Goal: Information Seeking & Learning: Learn about a topic

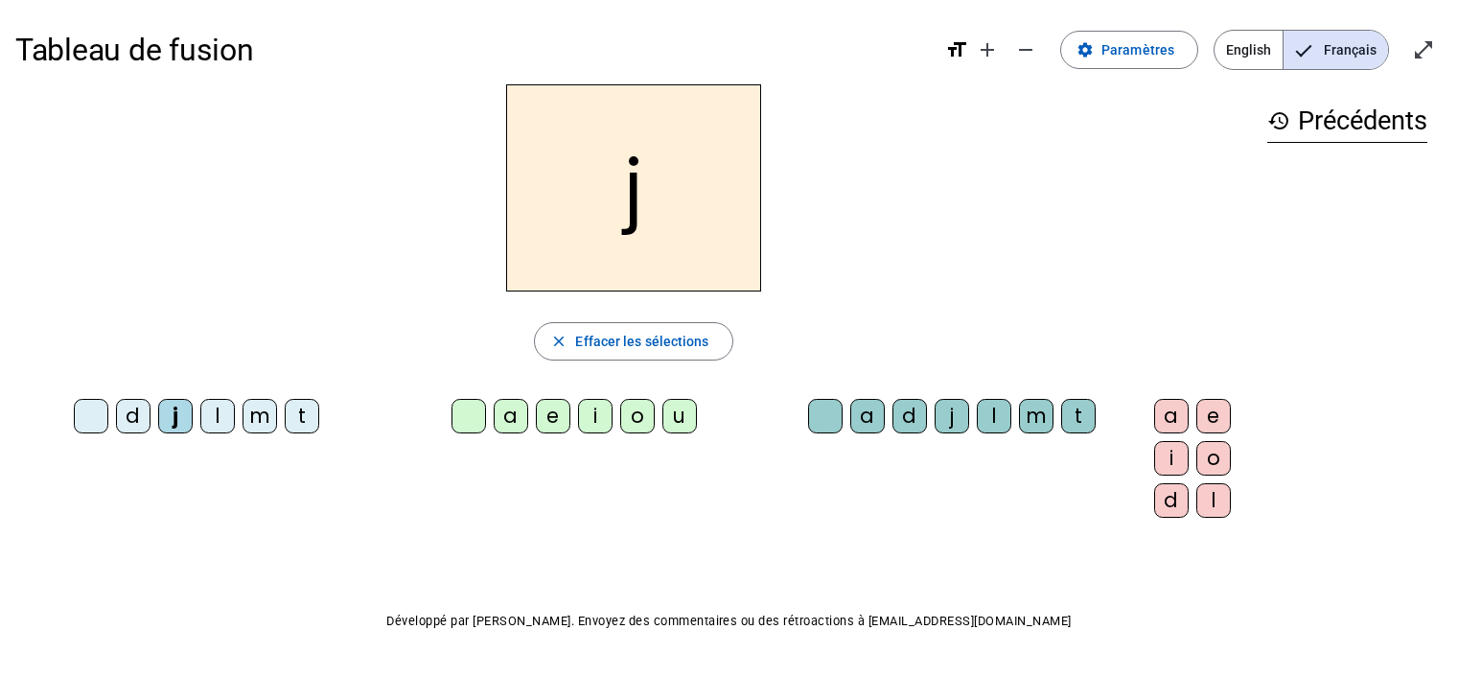
scroll to position [33, 0]
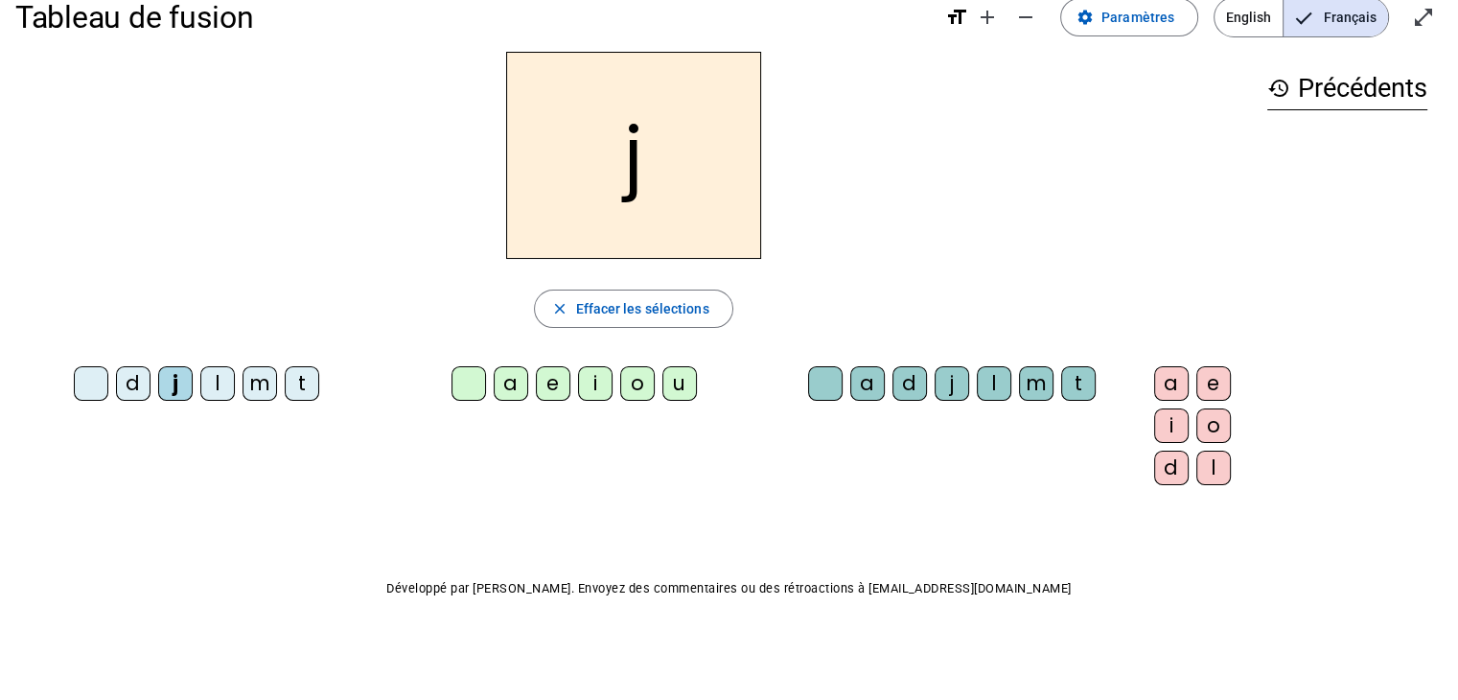
click at [620, 388] on div "o" at bounding box center [637, 383] width 35 height 35
click at [662, 391] on div "u" at bounding box center [679, 383] width 35 height 35
click at [578, 386] on div "i" at bounding box center [595, 383] width 35 height 35
click at [536, 381] on div "e" at bounding box center [553, 383] width 35 height 35
click at [494, 389] on div "a" at bounding box center [511, 383] width 35 height 35
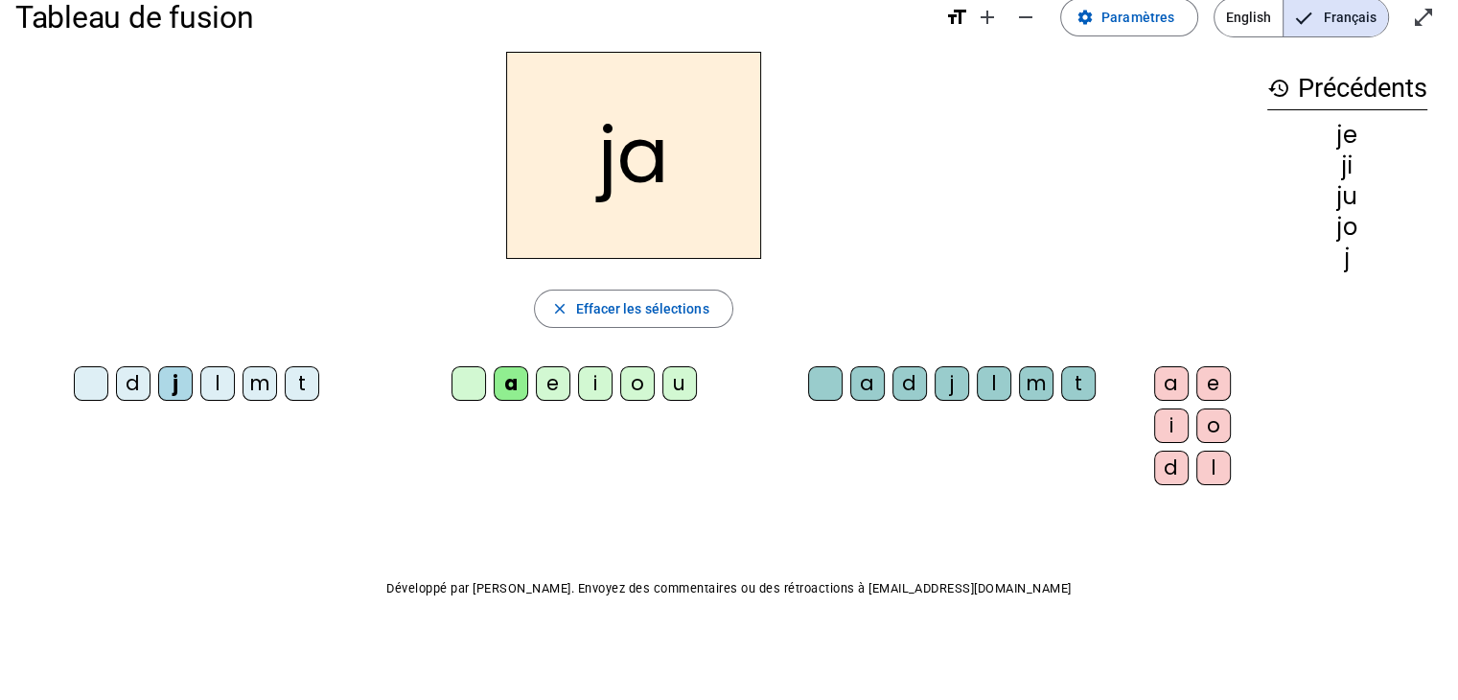
click at [120, 391] on div "d" at bounding box center [133, 383] width 35 height 35
click at [536, 394] on div "e" at bounding box center [553, 383] width 35 height 35
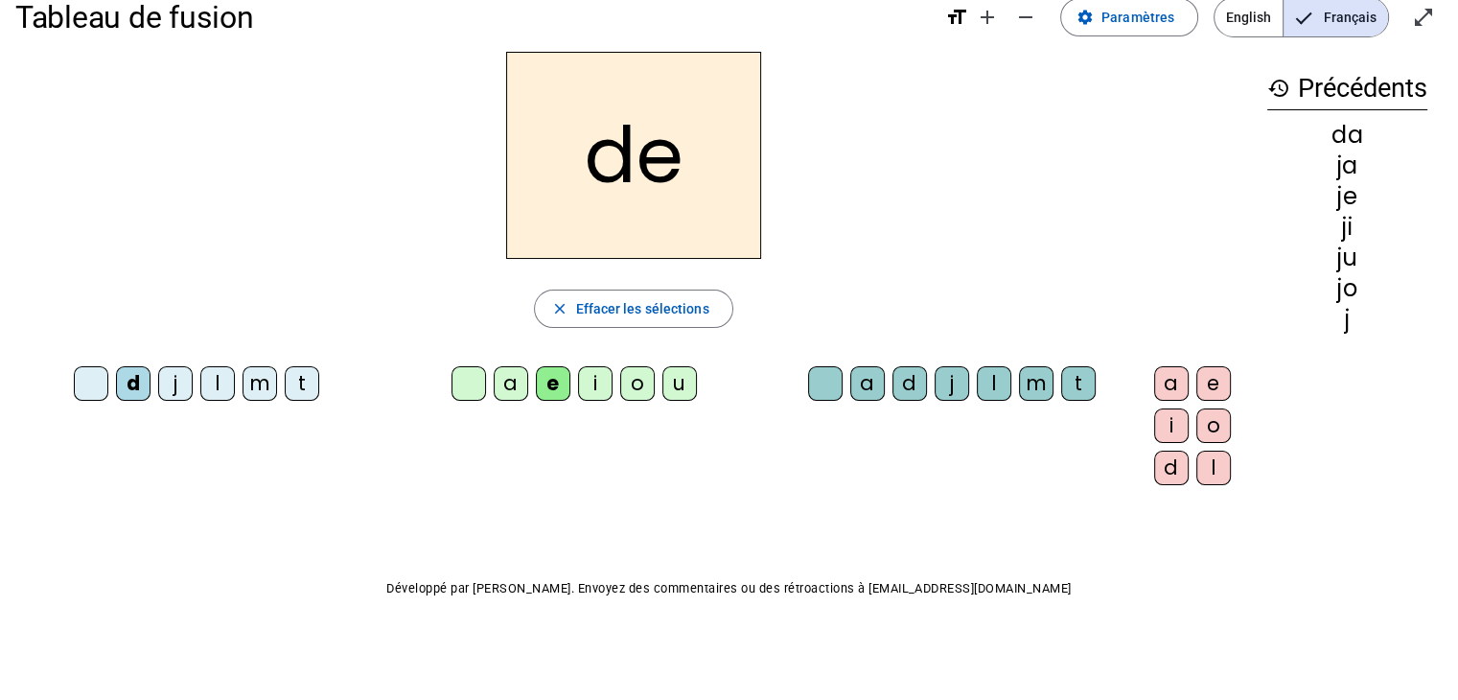
click at [580, 387] on div "i" at bounding box center [595, 383] width 35 height 35
click at [620, 391] on div "o" at bounding box center [637, 383] width 35 height 35
click at [663, 388] on div "u" at bounding box center [679, 383] width 35 height 35
click at [209, 383] on div "l" at bounding box center [217, 383] width 35 height 35
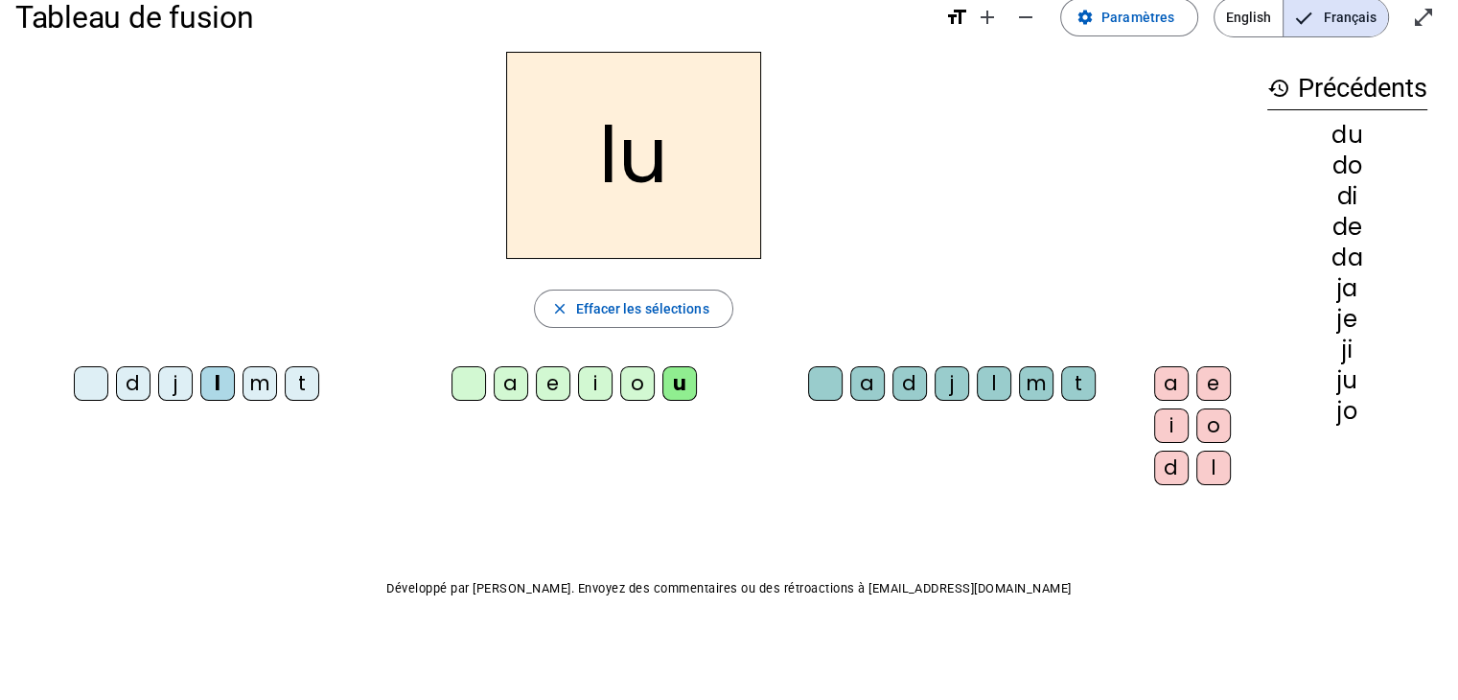
click at [620, 394] on div "o" at bounding box center [637, 383] width 35 height 35
click at [578, 389] on div "i" at bounding box center [595, 383] width 35 height 35
click at [537, 391] on div "e" at bounding box center [553, 383] width 35 height 35
click at [494, 391] on div "a" at bounding box center [511, 383] width 35 height 35
click at [245, 393] on div "m" at bounding box center [259, 383] width 35 height 35
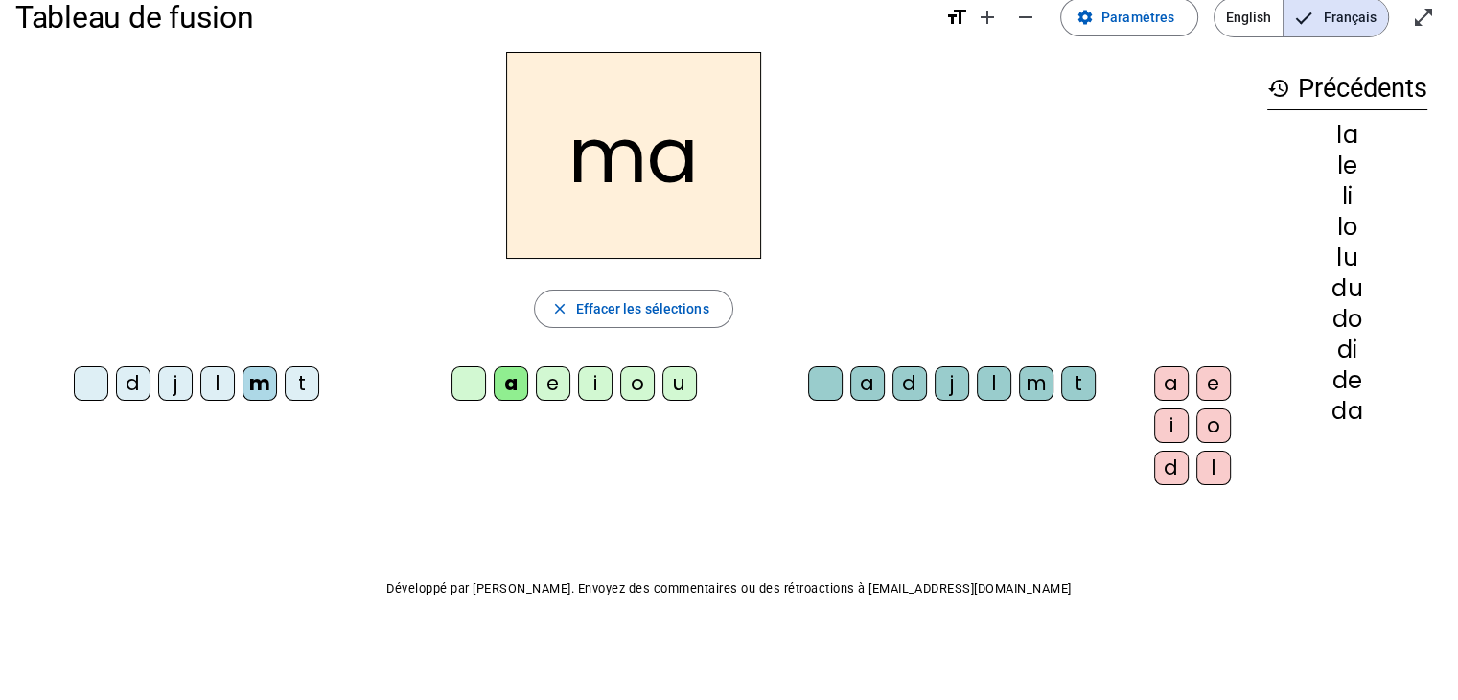
click at [536, 384] on div "e" at bounding box center [553, 383] width 35 height 35
click at [581, 393] on div "i" at bounding box center [595, 383] width 35 height 35
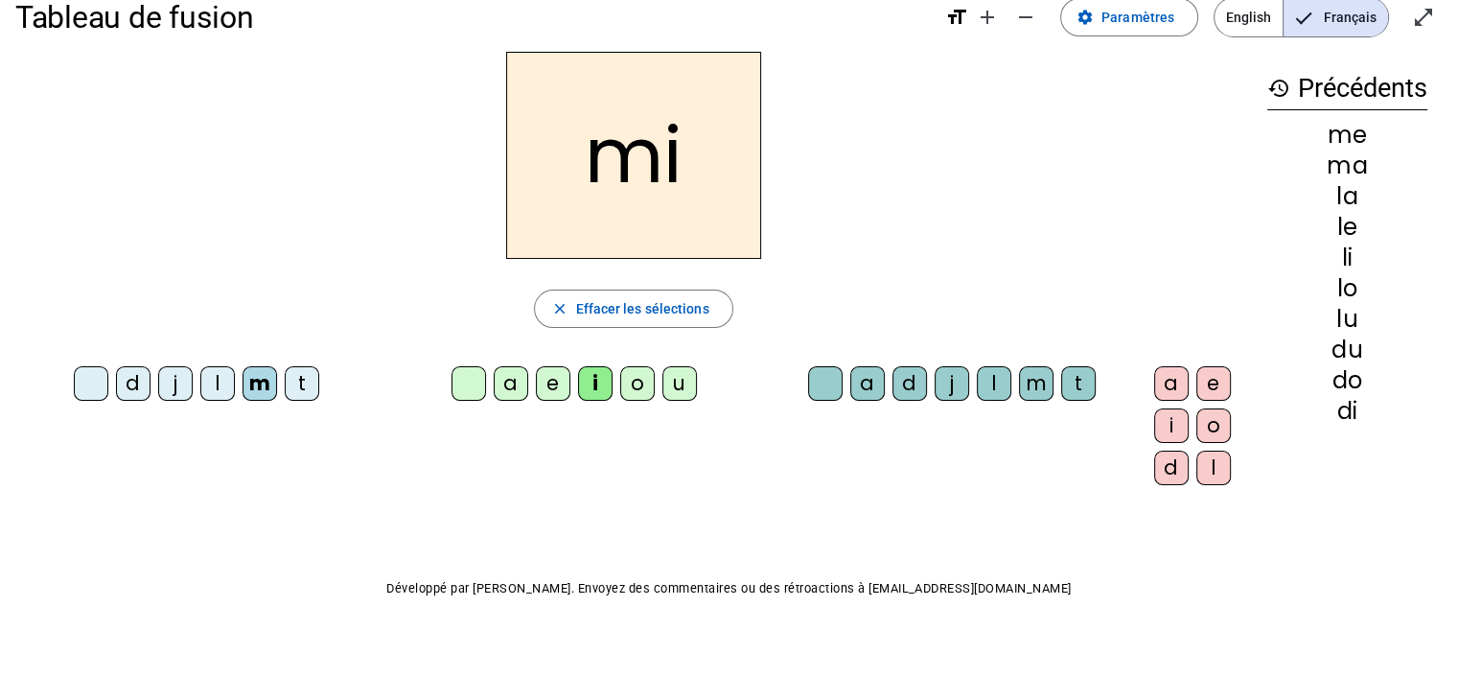
scroll to position [0, 0]
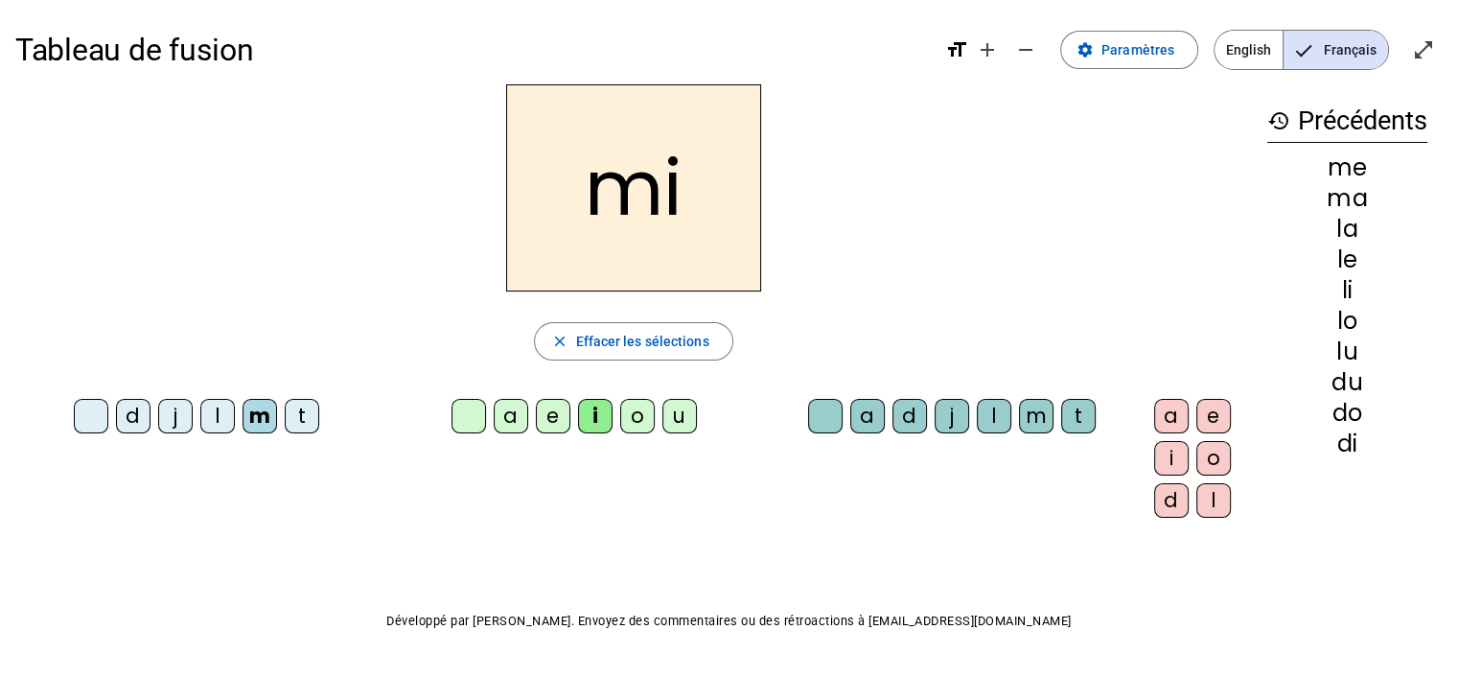
click at [620, 415] on div "o" at bounding box center [637, 416] width 35 height 35
click at [662, 418] on div "u" at bounding box center [679, 416] width 35 height 35
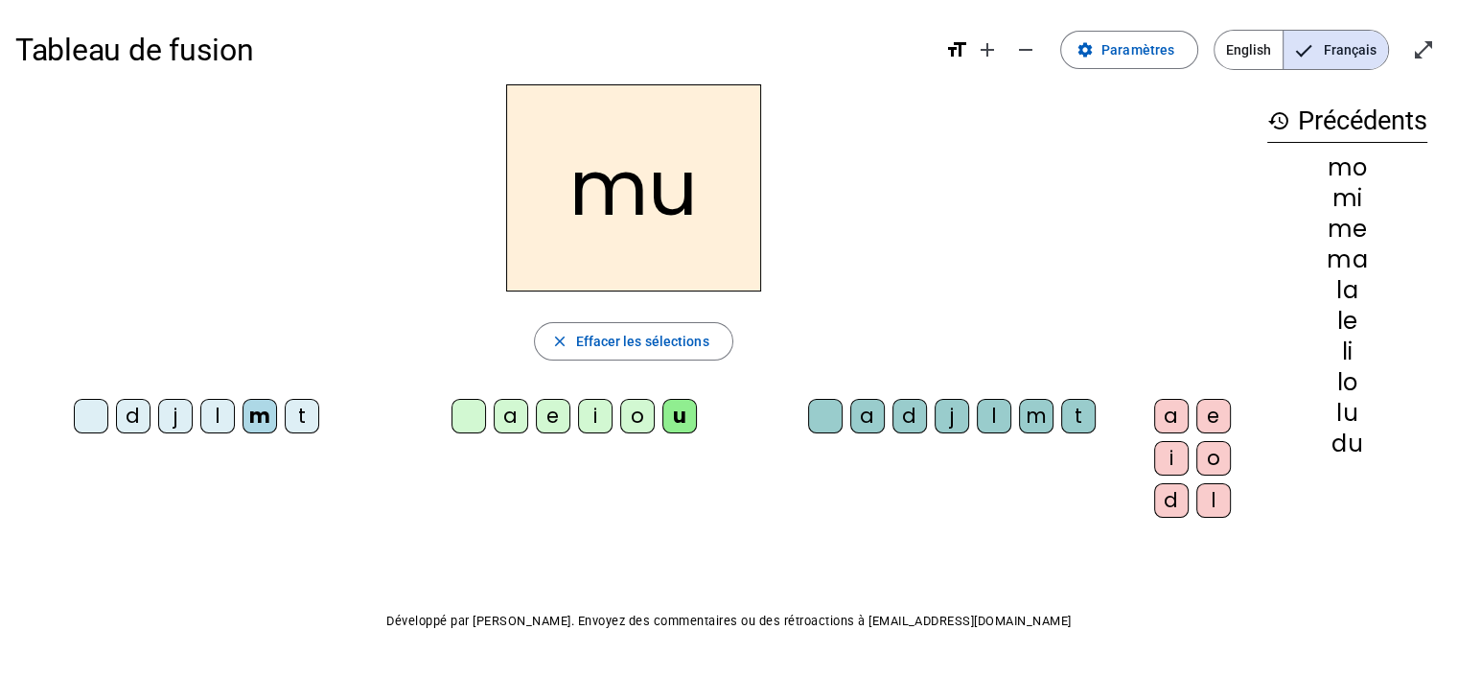
click at [289, 422] on div "t" at bounding box center [302, 416] width 35 height 35
click at [620, 409] on div "o" at bounding box center [637, 416] width 35 height 35
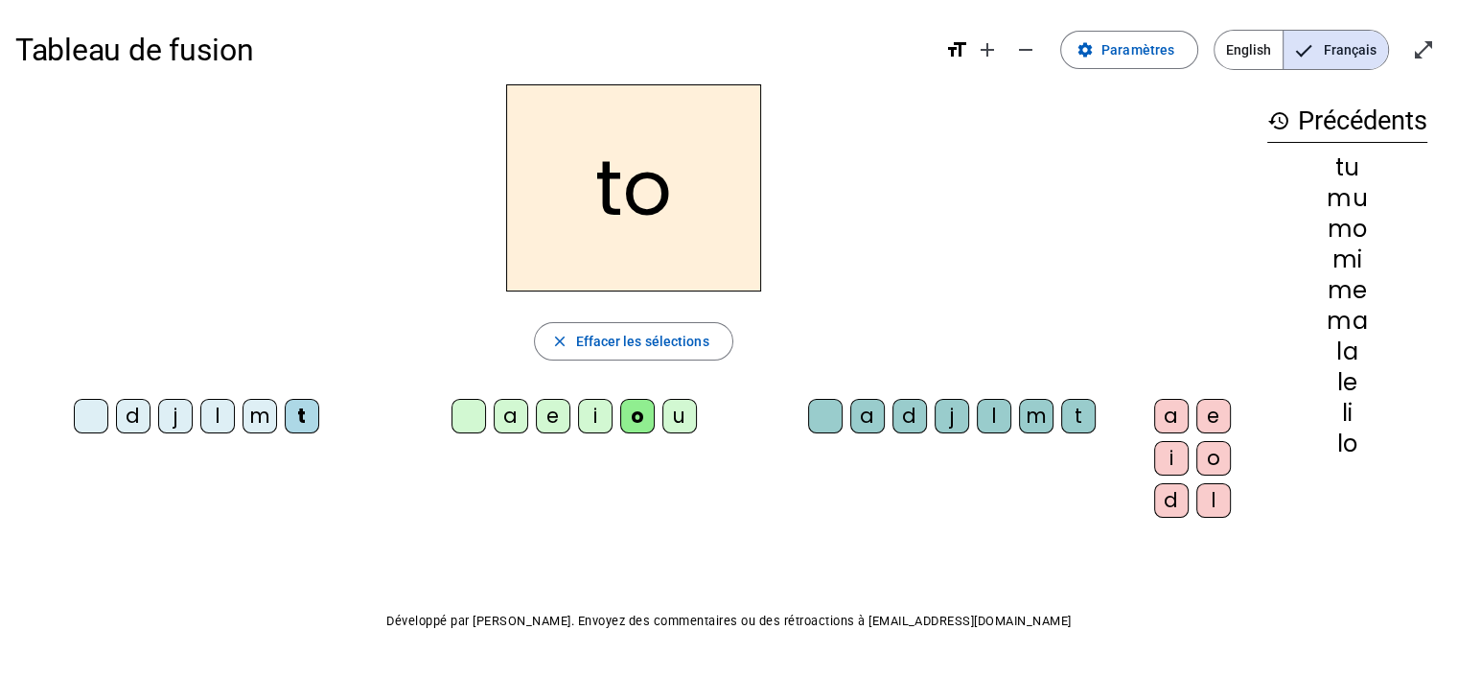
click at [578, 426] on div "i" at bounding box center [595, 416] width 35 height 35
click at [536, 424] on div "e" at bounding box center [553, 416] width 35 height 35
click at [494, 422] on div "a" at bounding box center [511, 416] width 35 height 35
click at [638, 327] on span "button" at bounding box center [633, 341] width 196 height 46
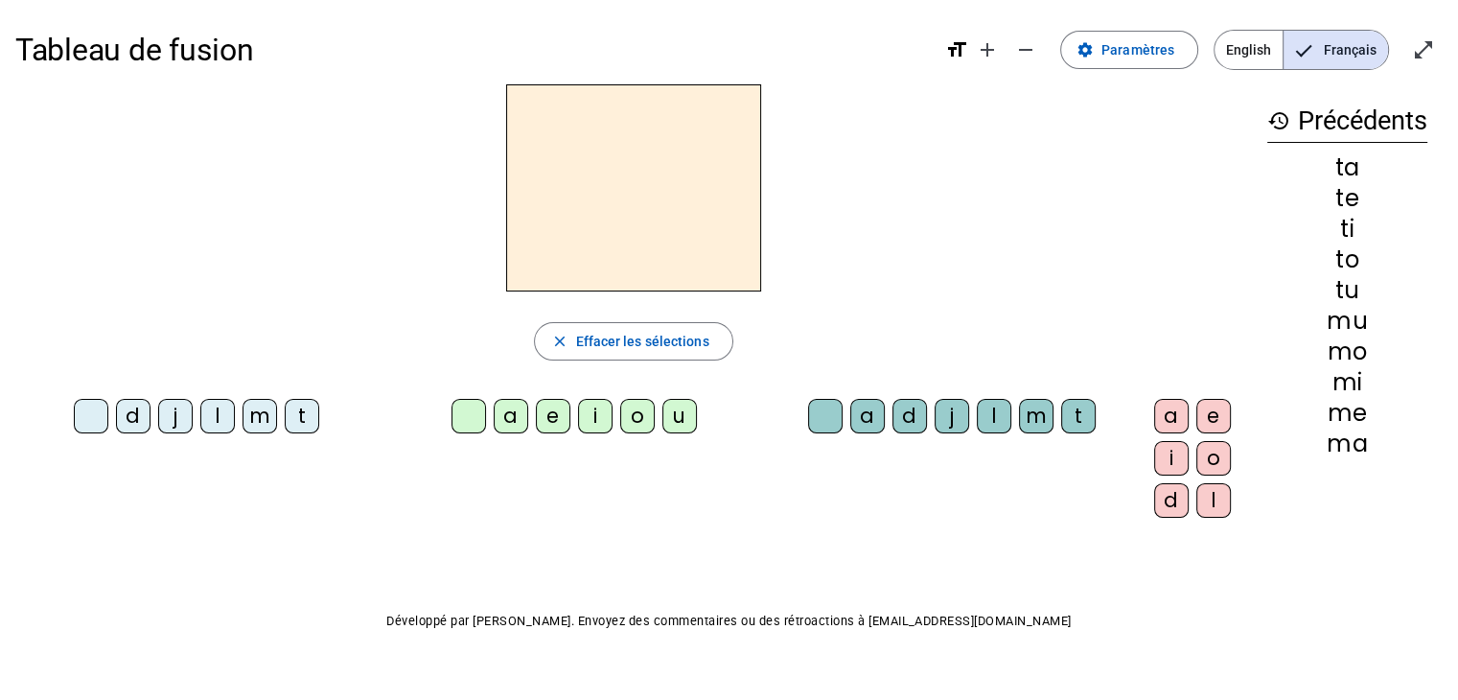
click at [245, 415] on div "m" at bounding box center [259, 416] width 35 height 35
click at [494, 423] on div "a" at bounding box center [511, 416] width 35 height 35
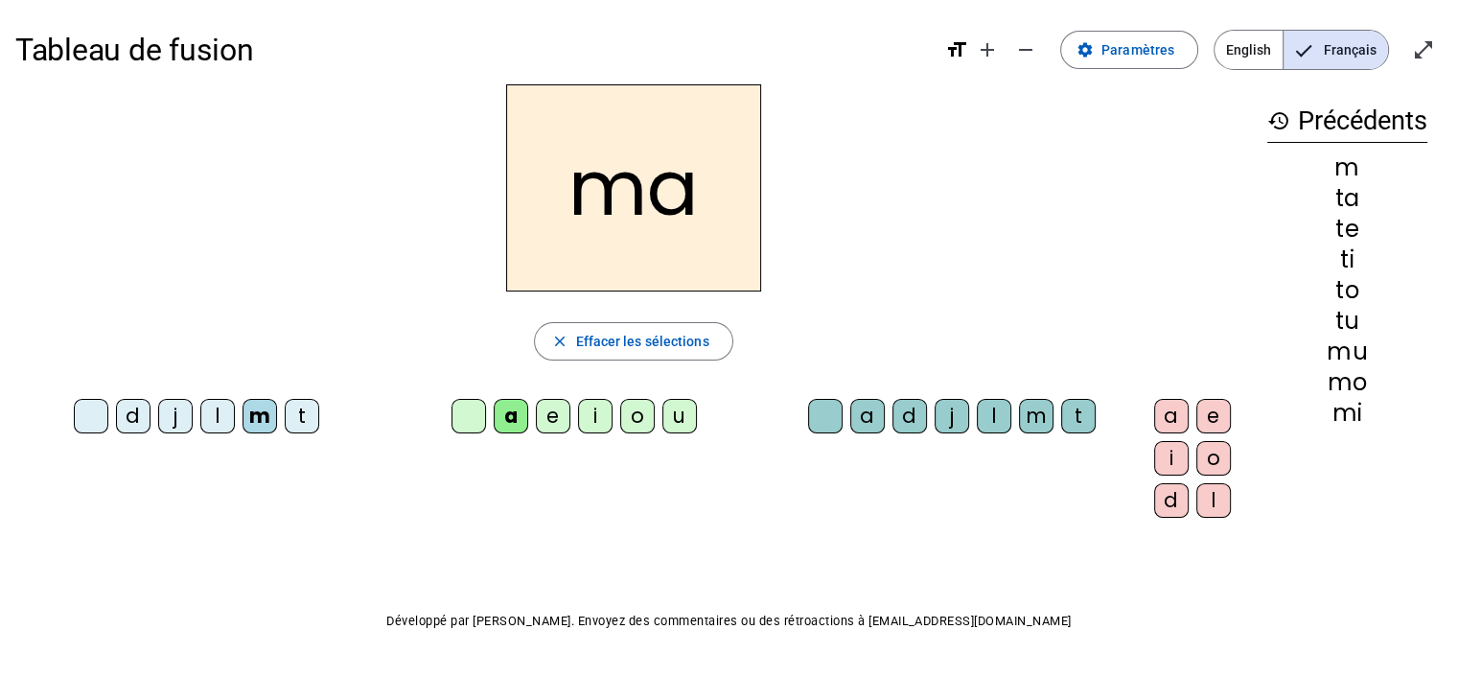
click at [977, 421] on div "l" at bounding box center [994, 416] width 35 height 35
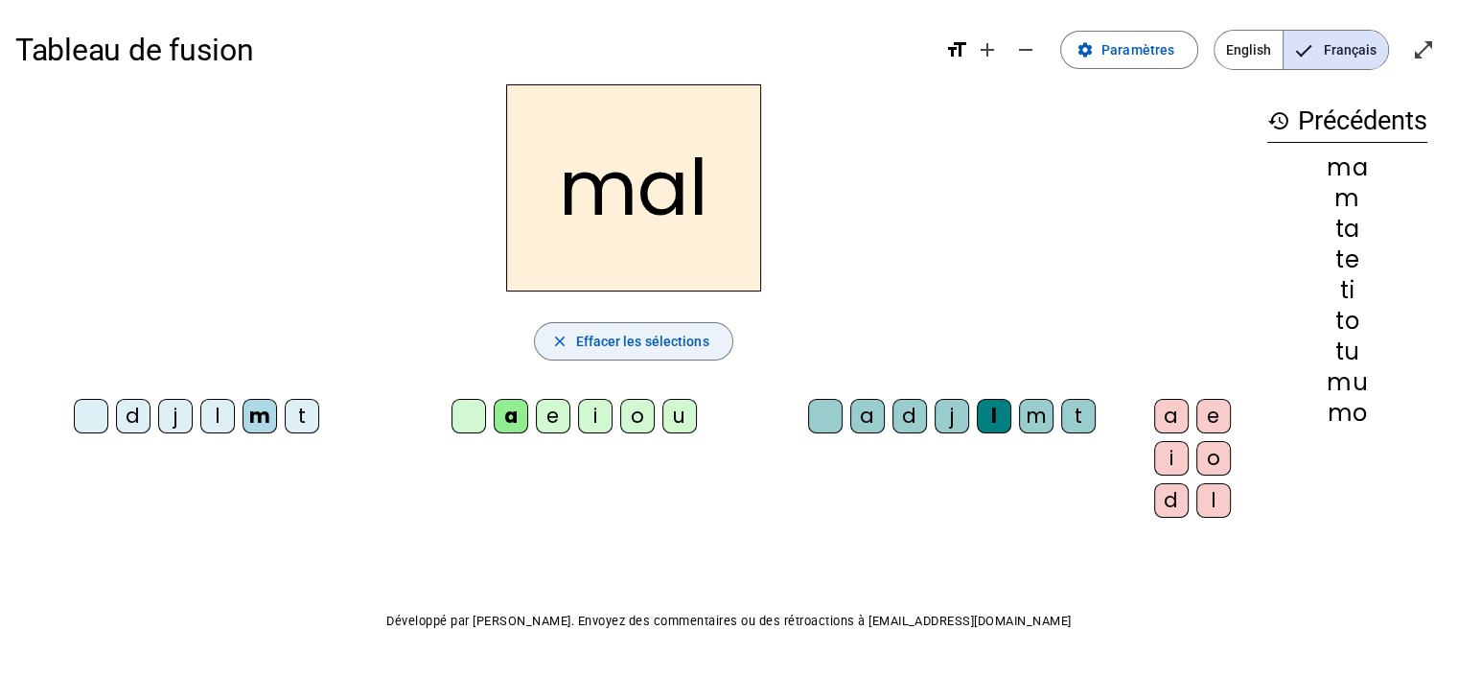
click at [635, 330] on span "Effacer les sélections" at bounding box center [641, 341] width 133 height 23
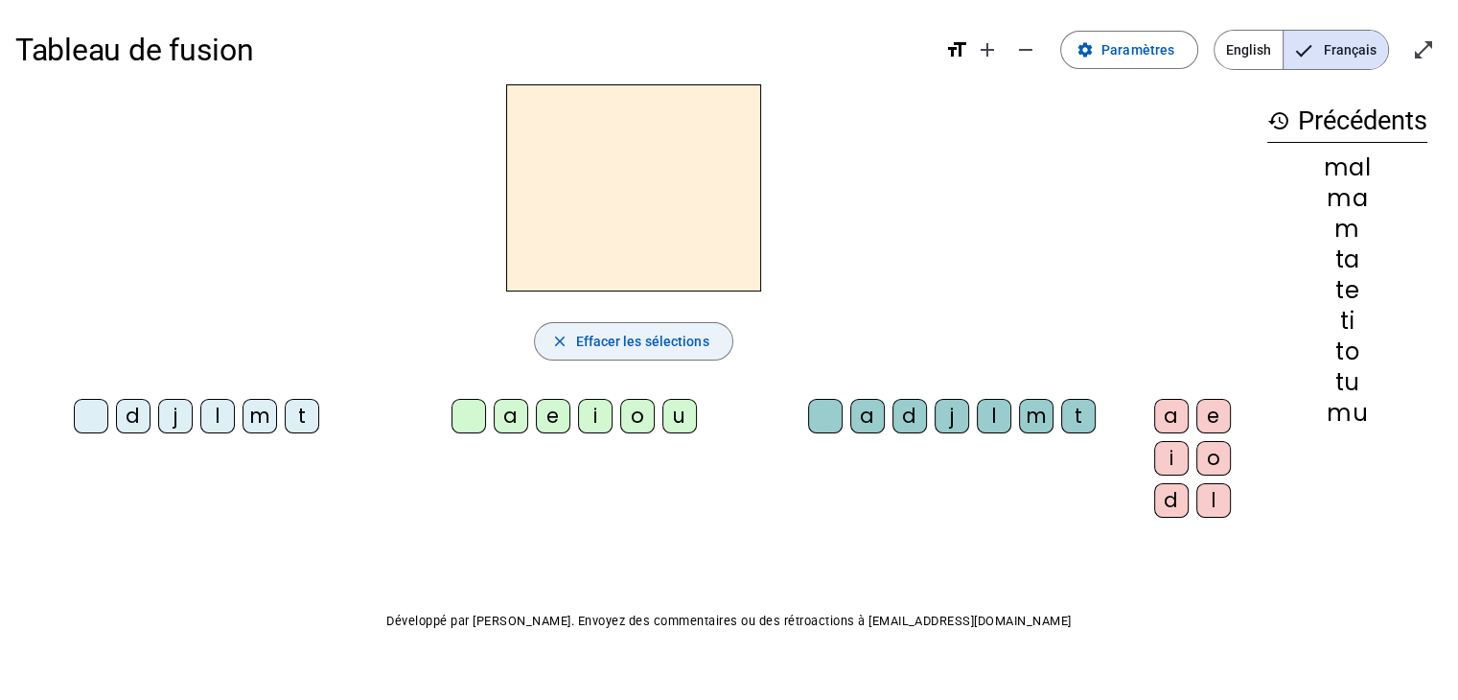
click at [494, 421] on div "a" at bounding box center [511, 416] width 35 height 35
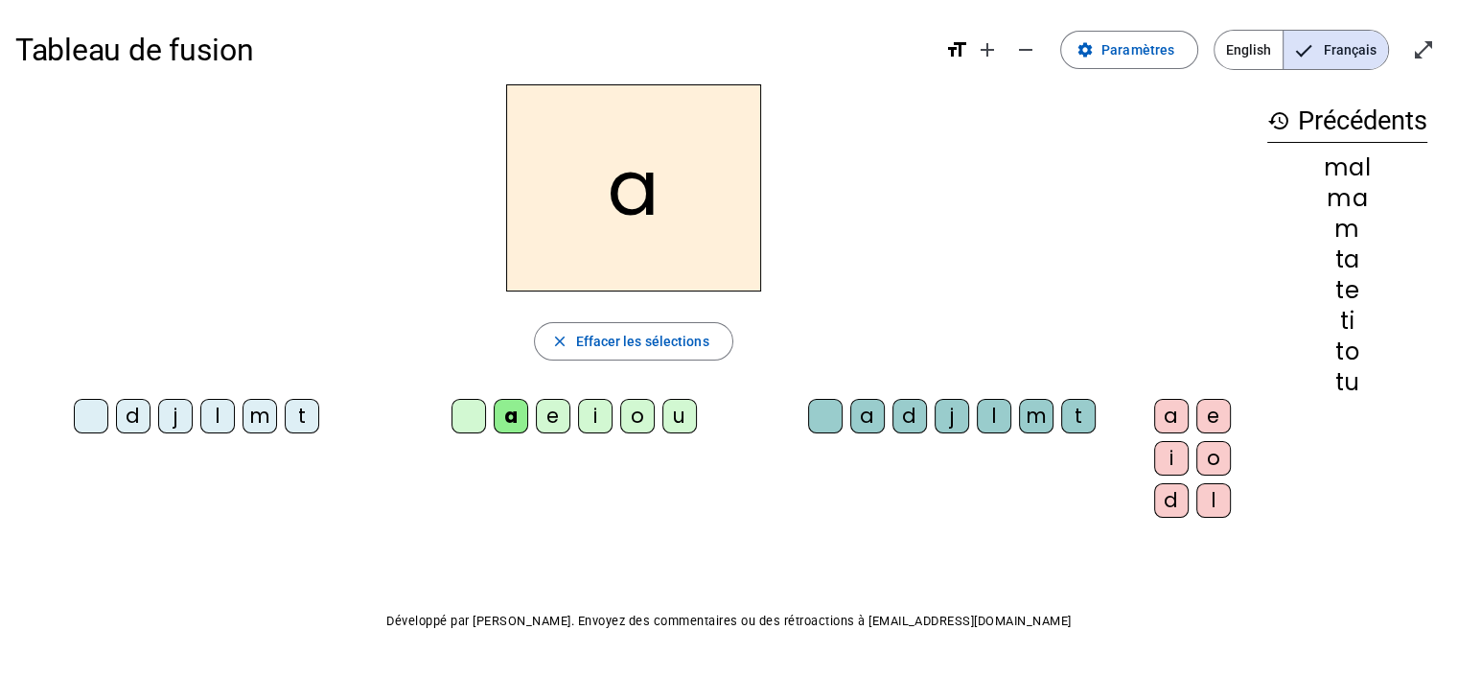
click at [1019, 419] on div "m" at bounding box center [1036, 416] width 35 height 35
click at [1154, 453] on div "i" at bounding box center [1171, 458] width 35 height 35
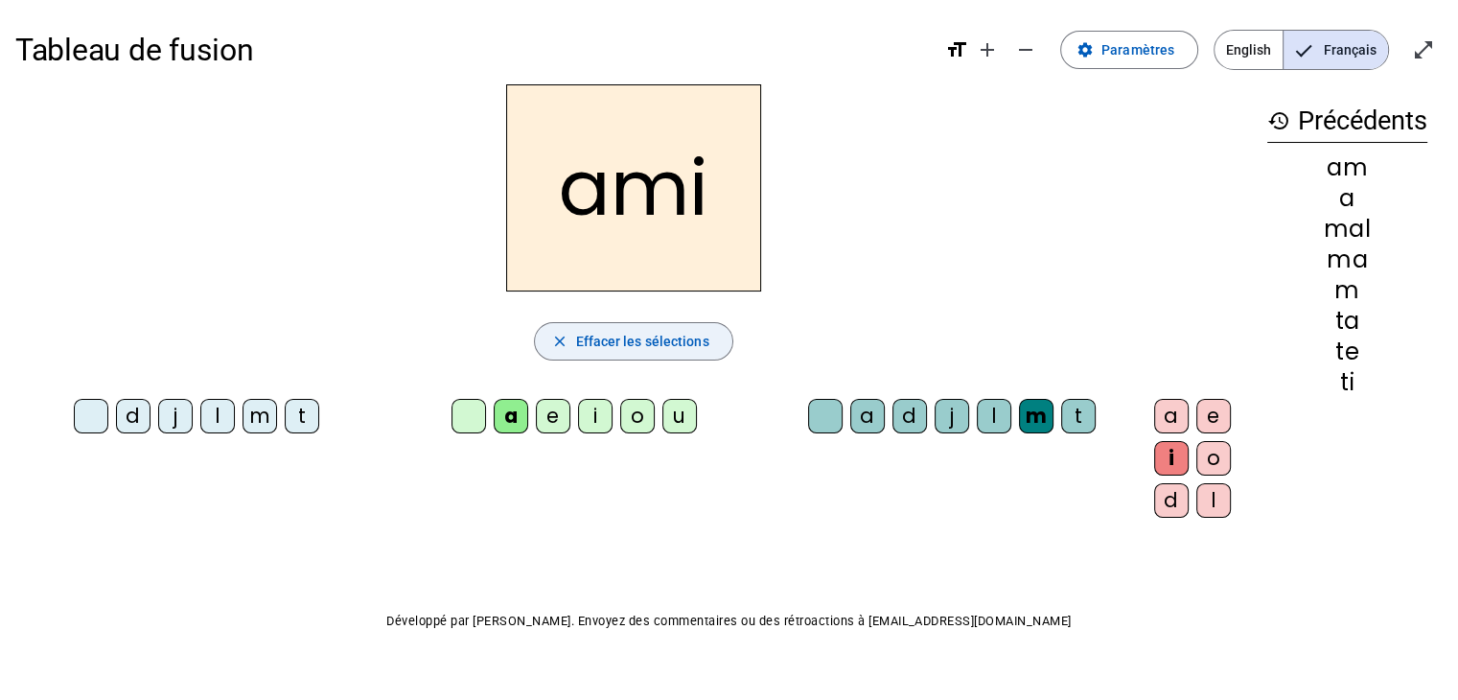
click at [648, 336] on span "Effacer les sélections" at bounding box center [641, 341] width 133 height 23
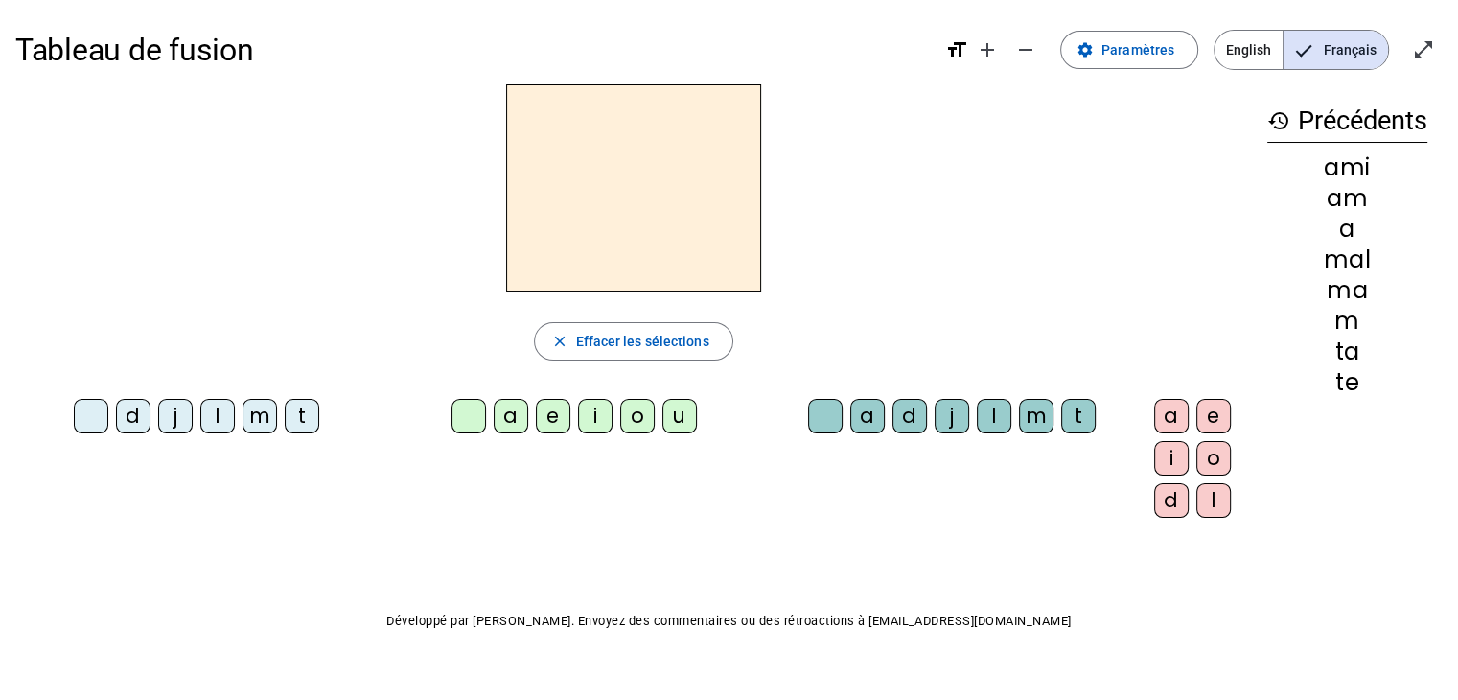
click at [290, 418] on div "t" at bounding box center [302, 416] width 35 height 35
click at [494, 423] on div "a" at bounding box center [511, 416] width 35 height 35
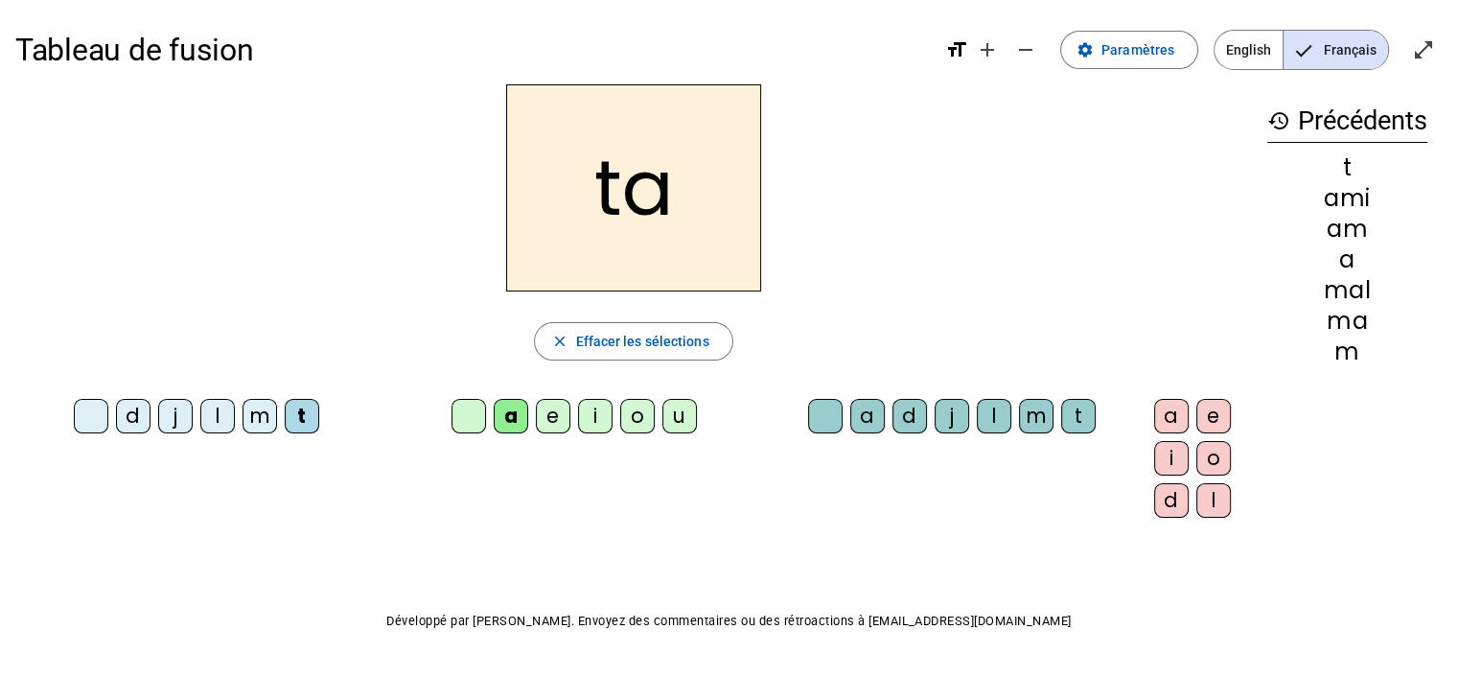
click at [1019, 425] on div "m" at bounding box center [1036, 416] width 35 height 35
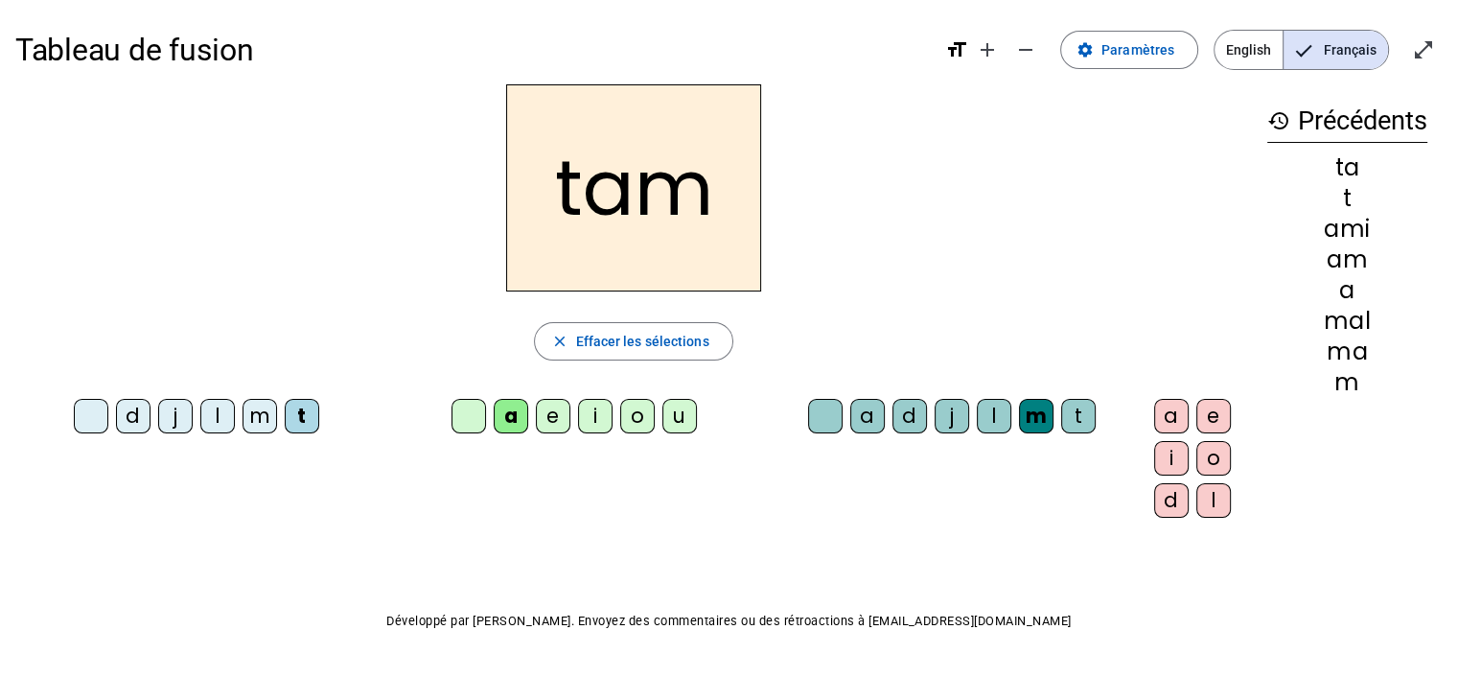
click at [667, 337] on span "Effacer les sélections" at bounding box center [641, 341] width 133 height 23
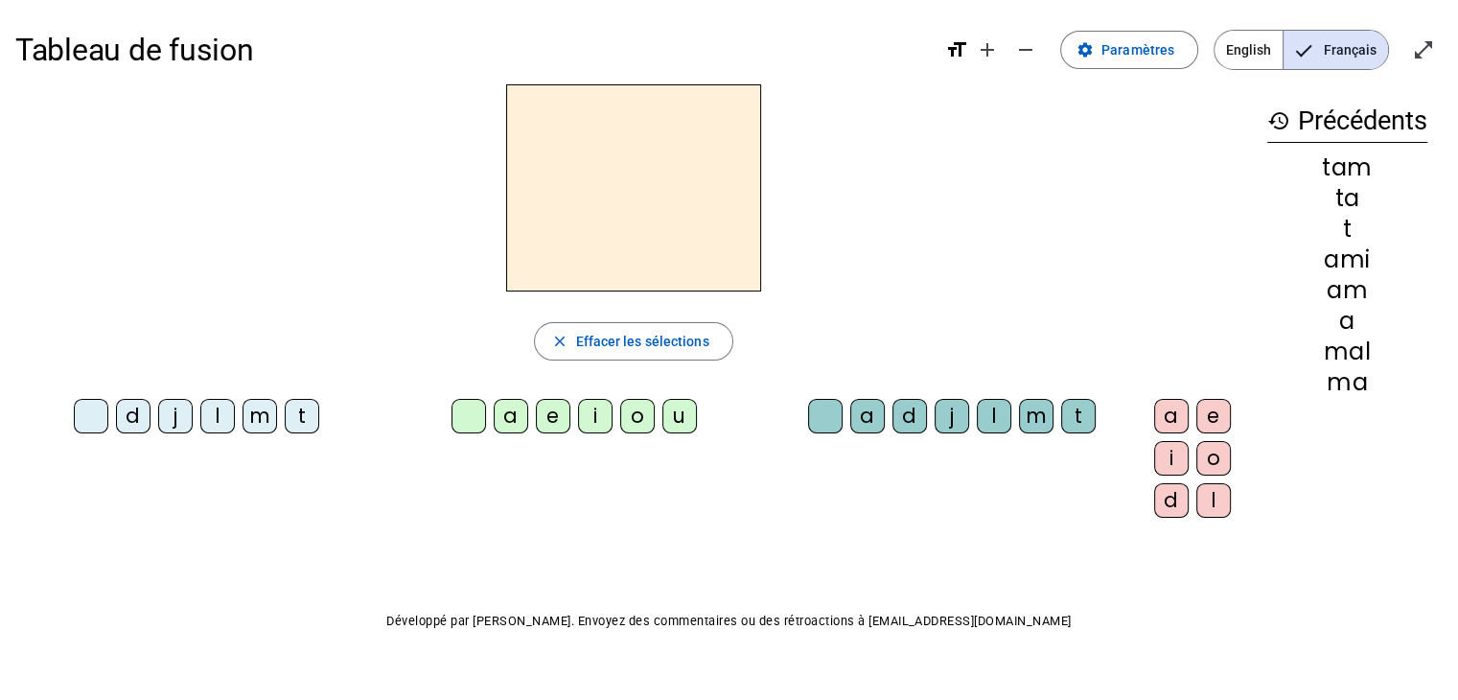
click at [164, 422] on div "j" at bounding box center [175, 416] width 35 height 35
click at [537, 426] on div "e" at bounding box center [553, 416] width 35 height 35
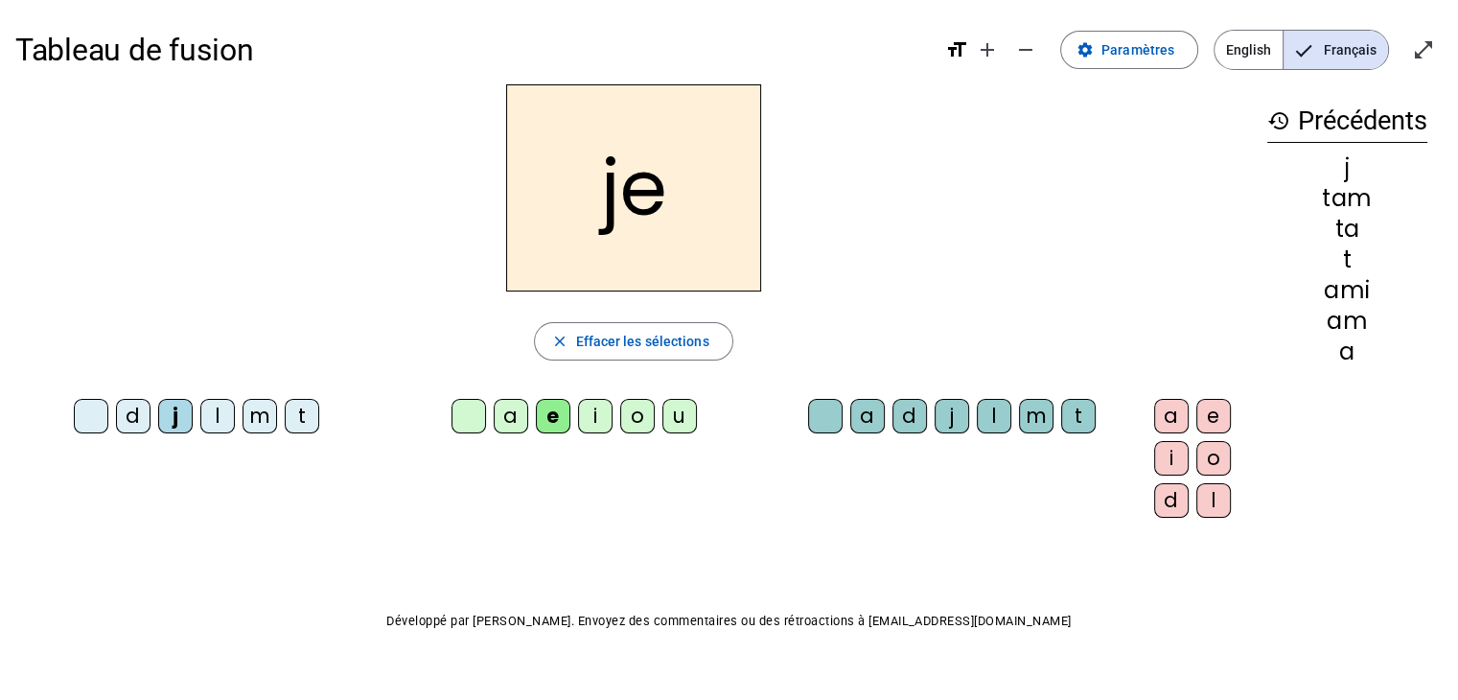
click at [977, 422] on div "l" at bounding box center [994, 416] width 35 height 35
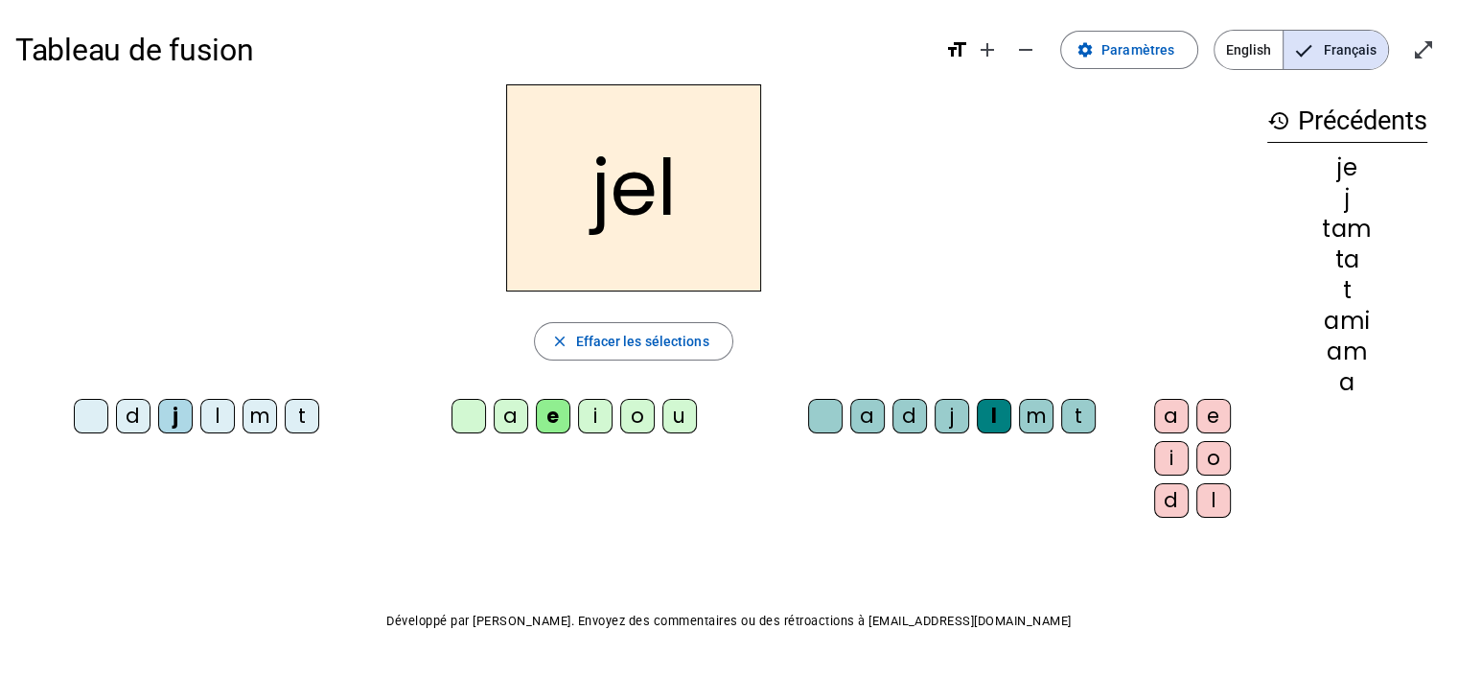
click at [633, 337] on span "Effacer les sélections" at bounding box center [641, 341] width 133 height 23
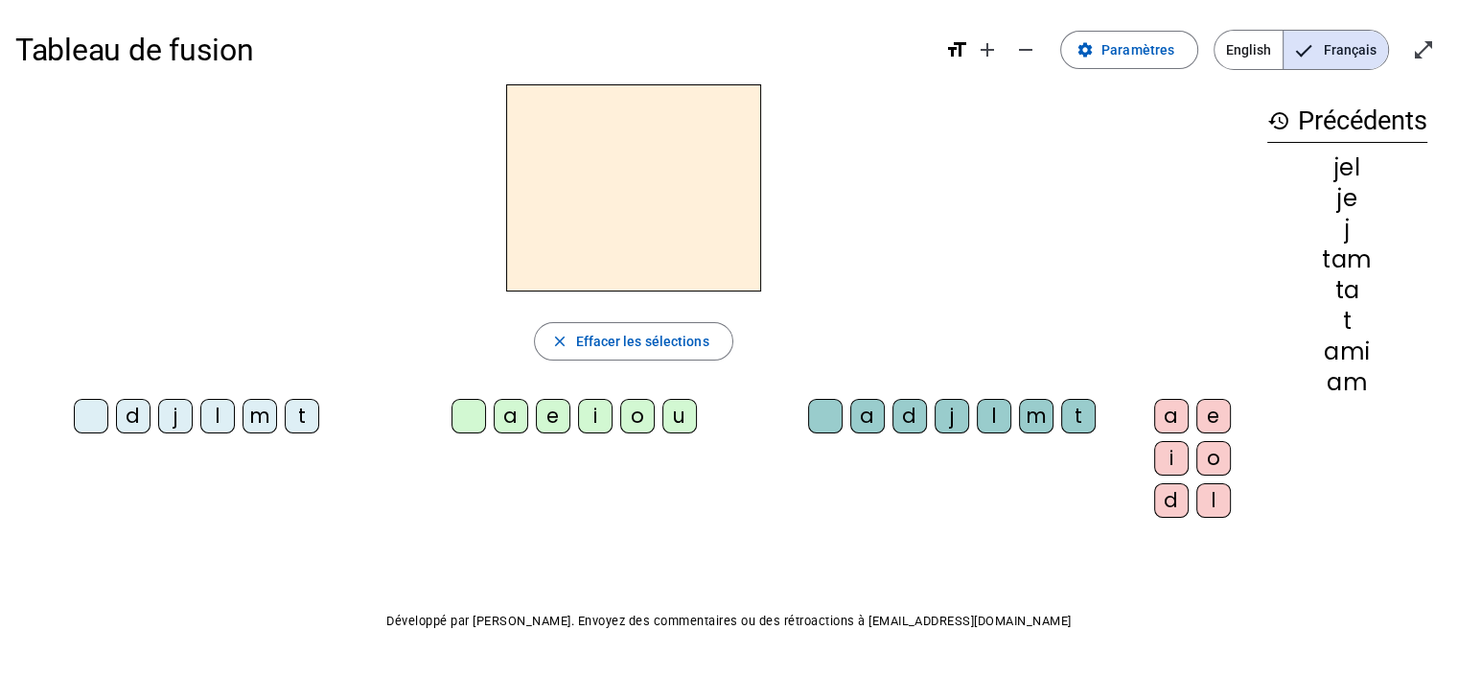
click at [127, 414] on div "d" at bounding box center [133, 416] width 35 height 35
click at [494, 424] on div "a" at bounding box center [511, 416] width 35 height 35
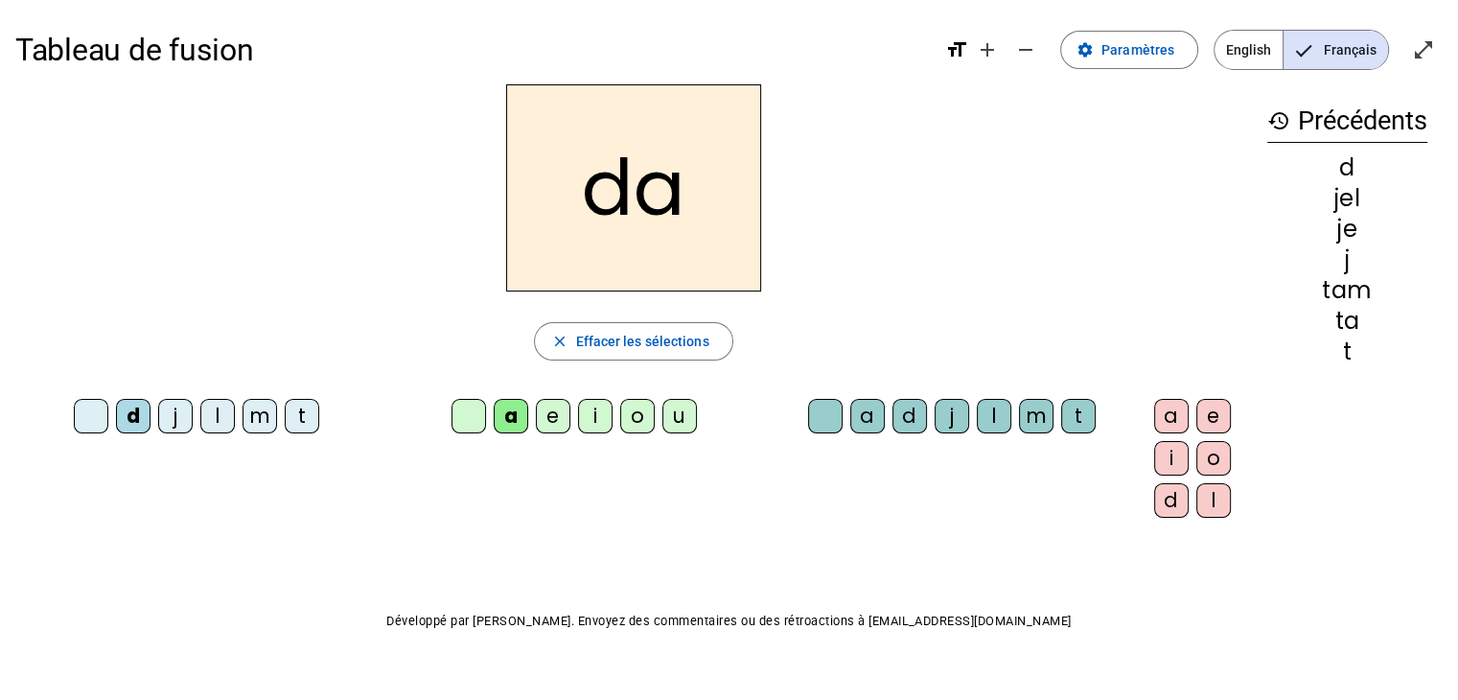
click at [977, 419] on div "l" at bounding box center [994, 416] width 35 height 35
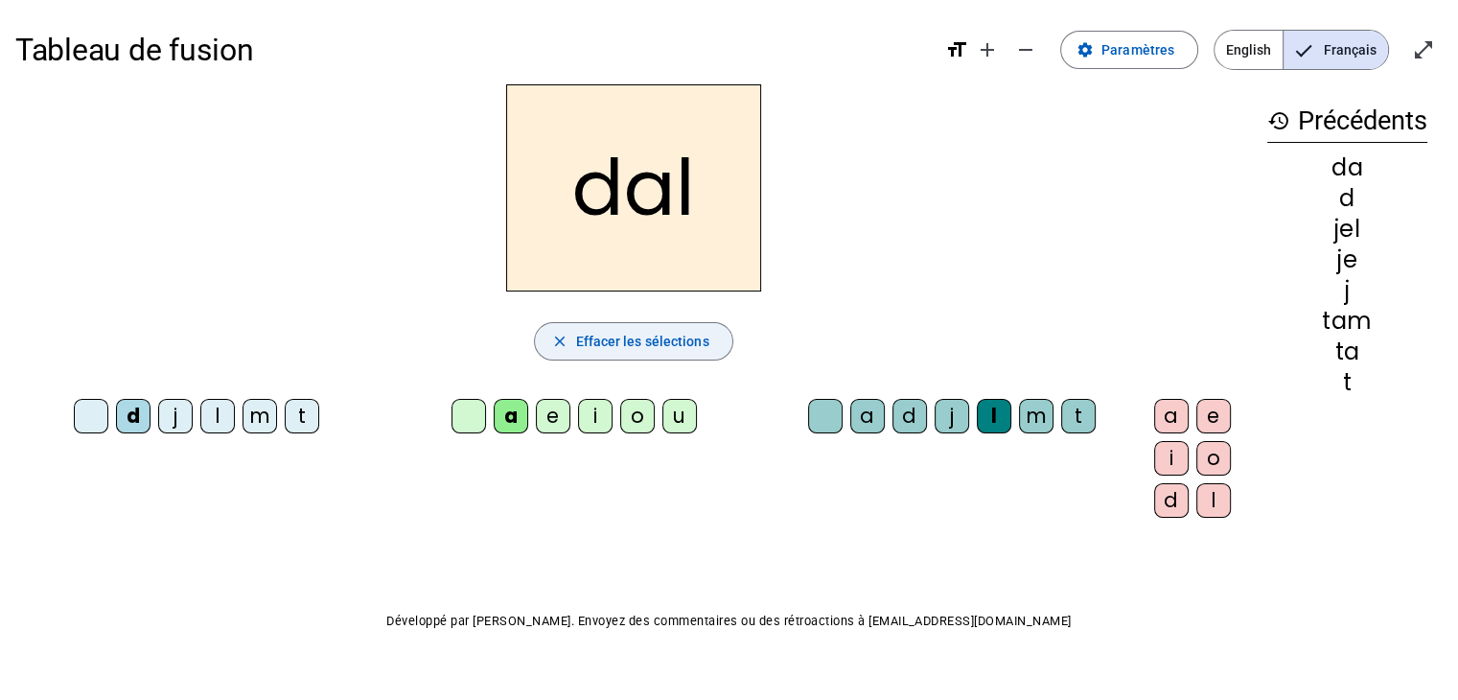
click at [648, 337] on span "Effacer les sélections" at bounding box center [641, 341] width 133 height 23
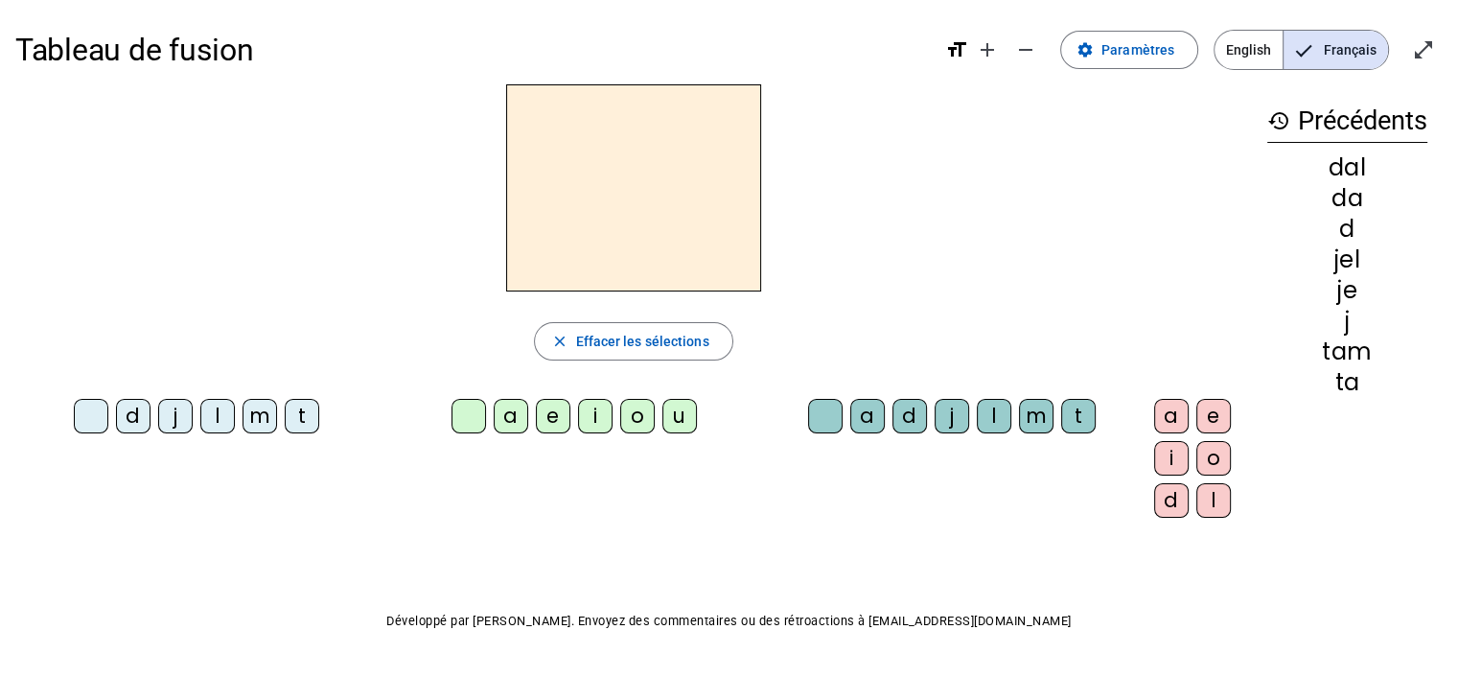
click at [207, 414] on div "l" at bounding box center [217, 416] width 35 height 35
click at [662, 417] on div "u" at bounding box center [679, 416] width 35 height 35
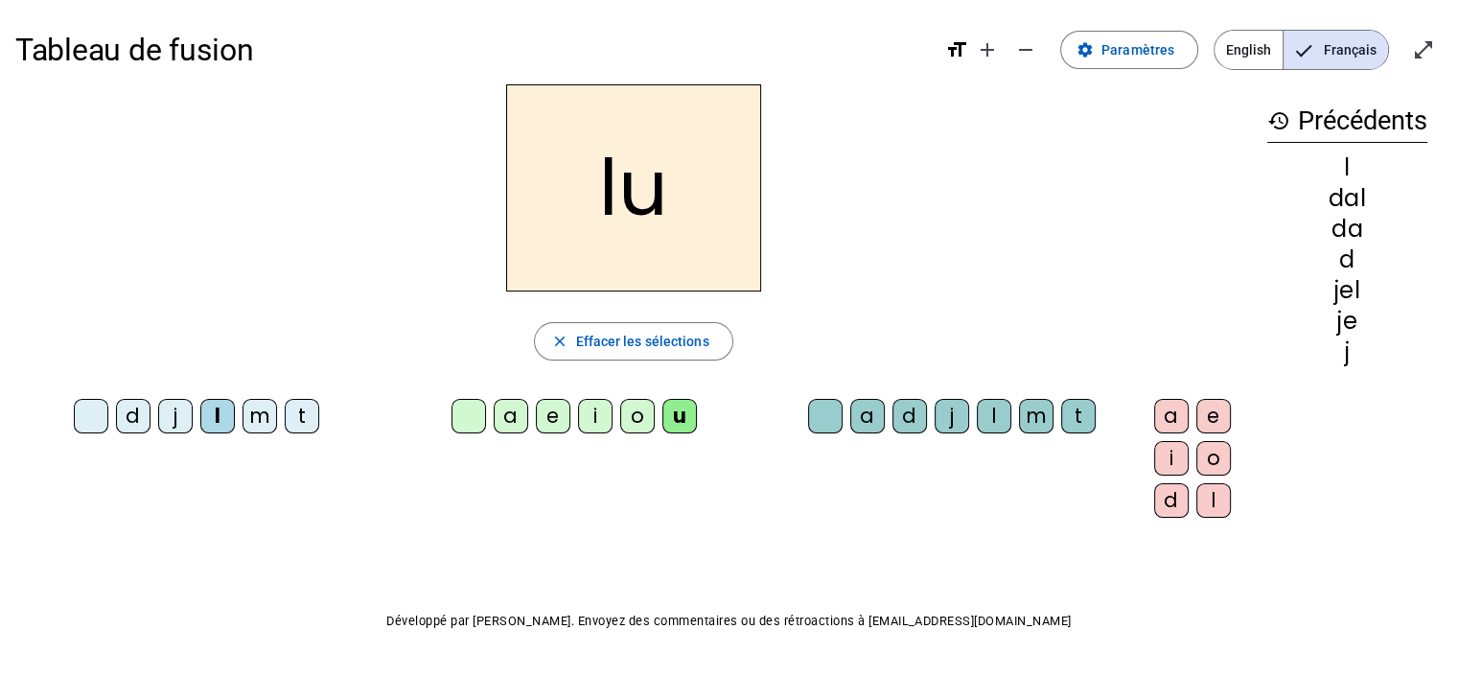
click at [1061, 421] on div "t" at bounding box center [1078, 416] width 35 height 35
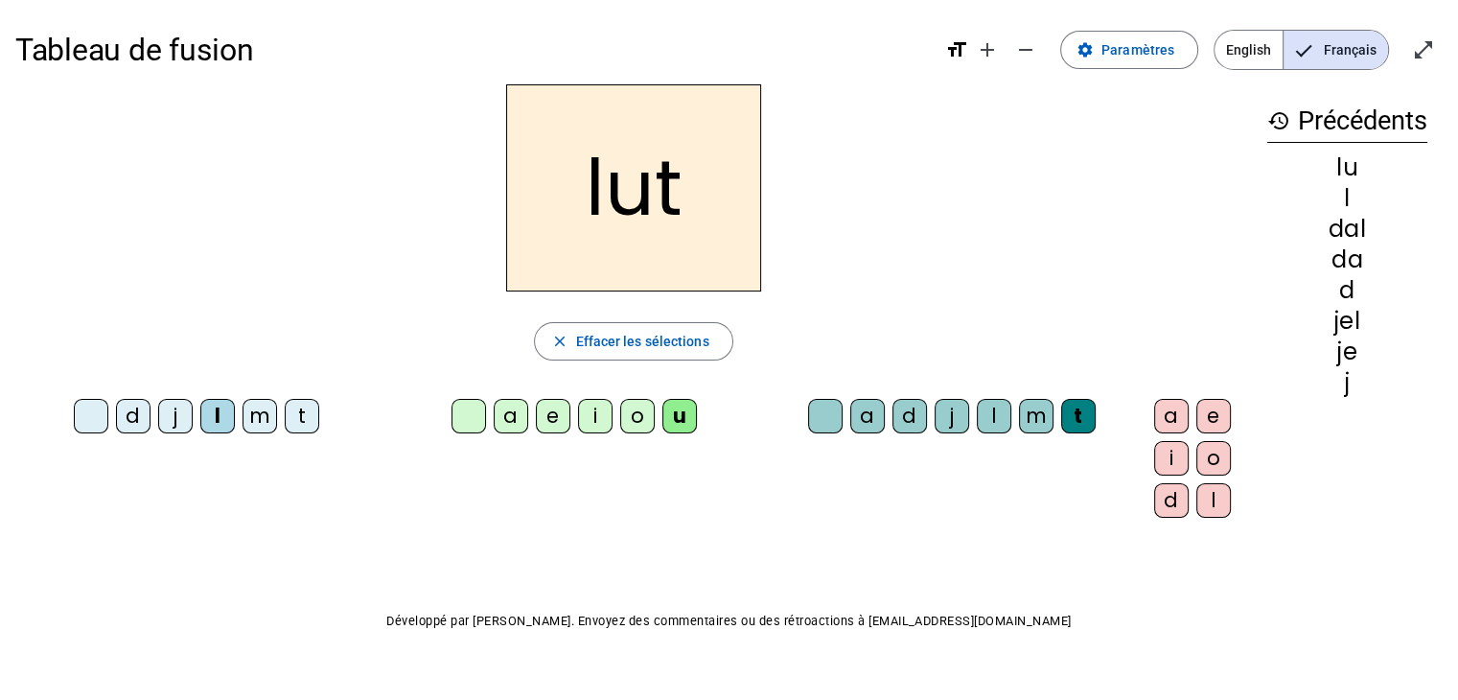
click at [635, 340] on span "Effacer les sélections" at bounding box center [641, 341] width 133 height 23
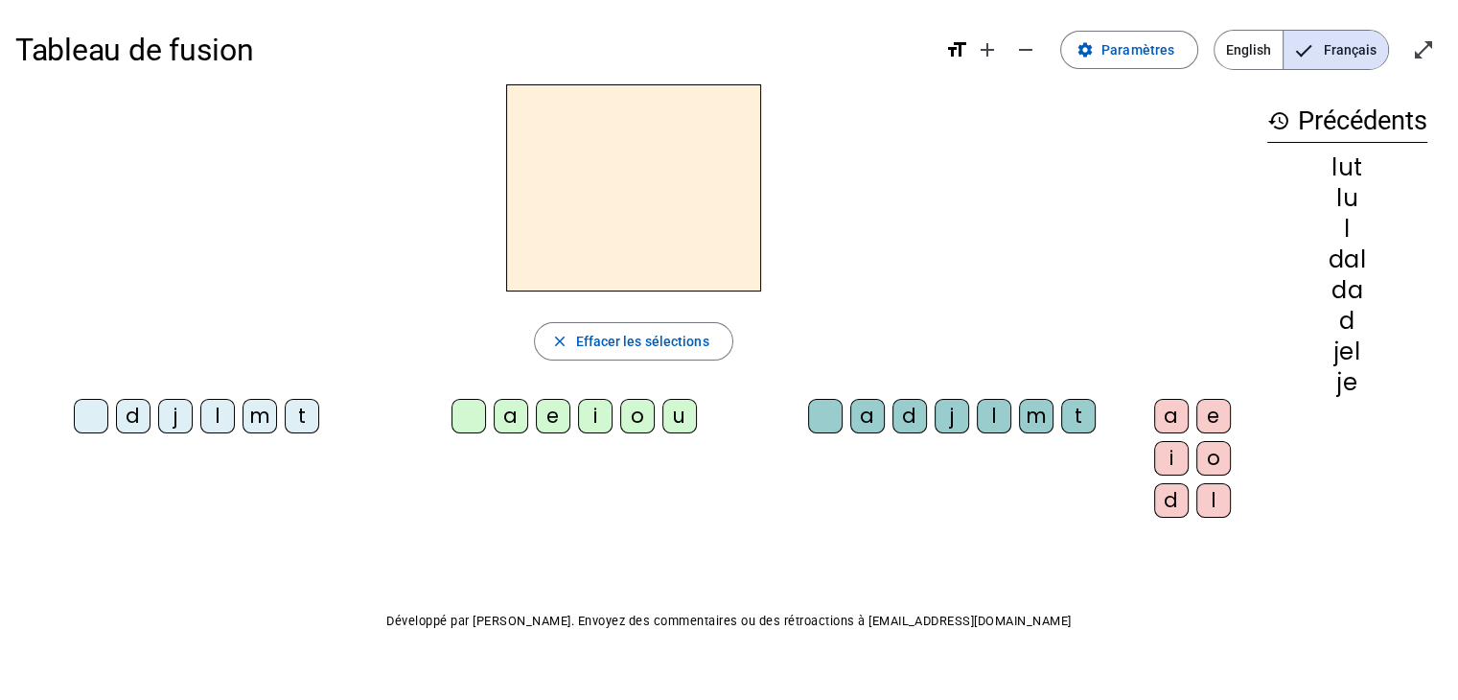
click at [120, 424] on div "d" at bounding box center [133, 416] width 35 height 35
click at [620, 420] on div "o" at bounding box center [637, 416] width 35 height 35
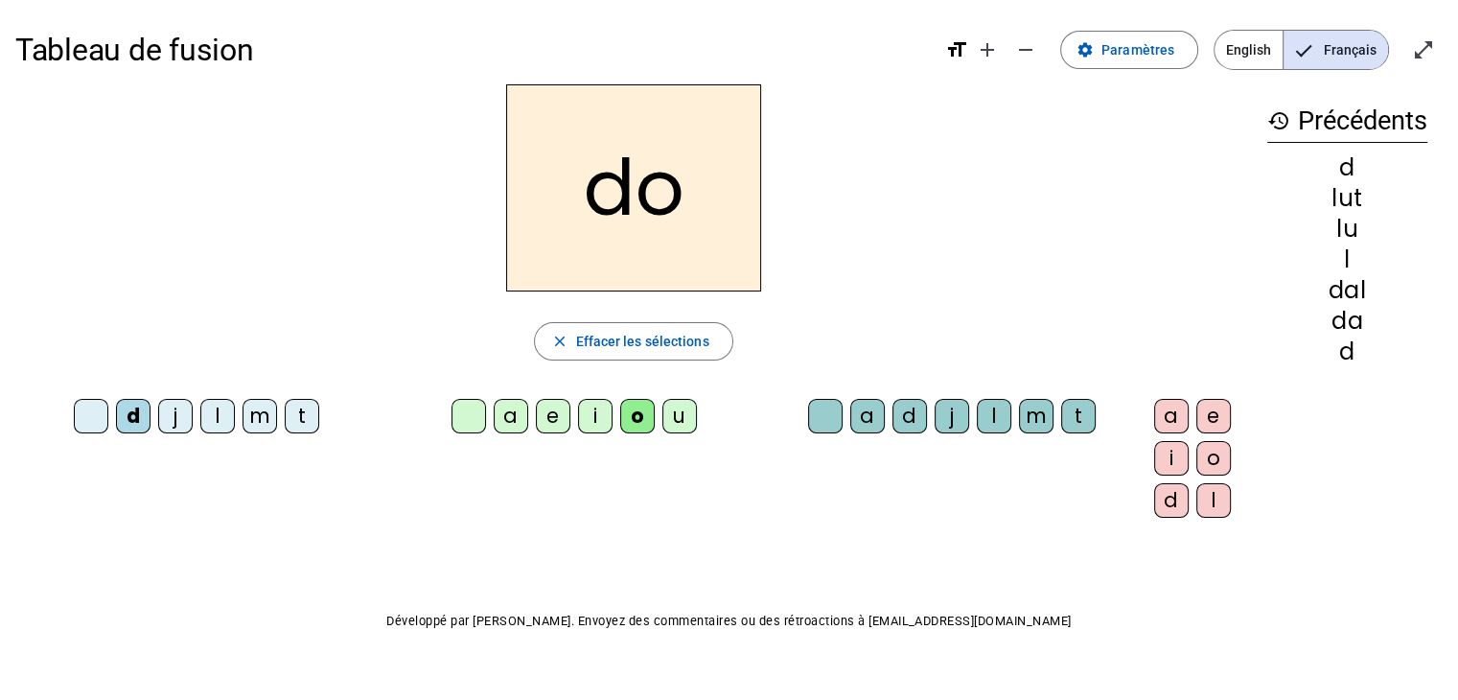
click at [892, 423] on div "d" at bounding box center [909, 416] width 35 height 35
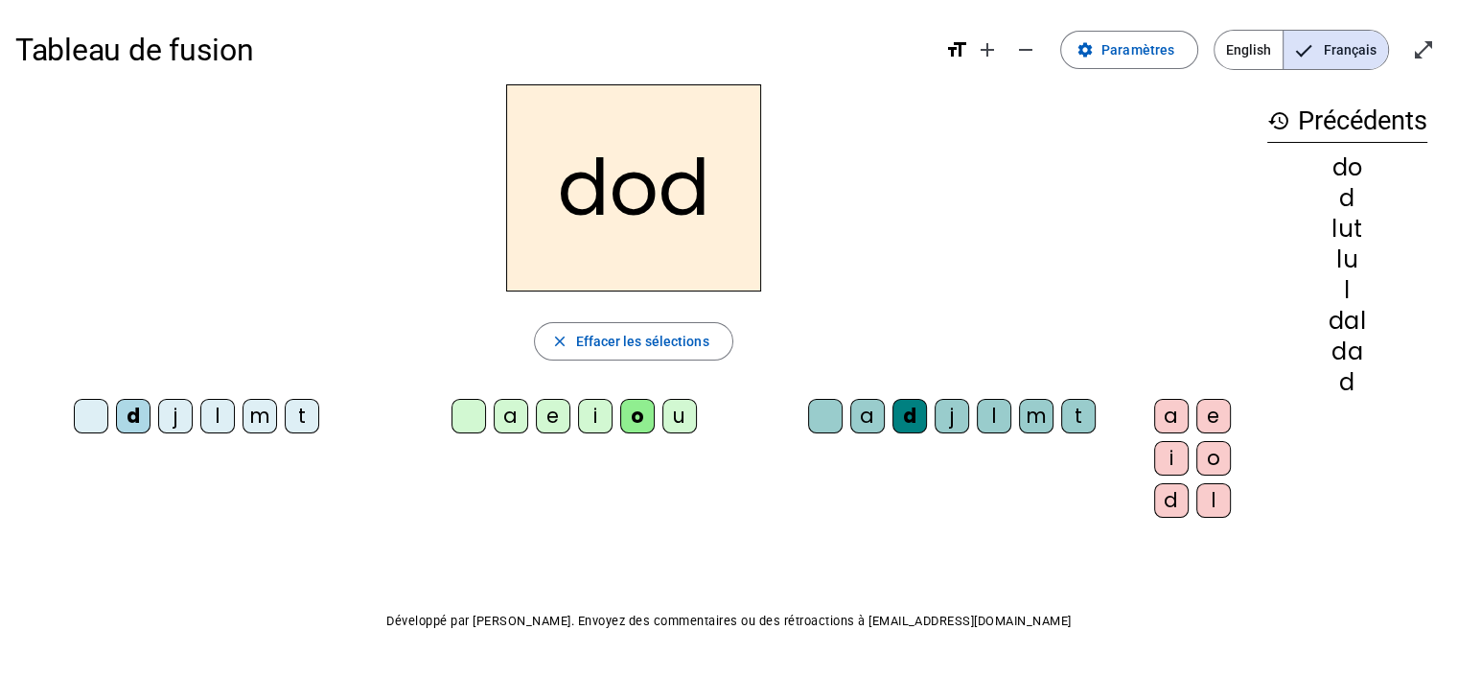
click at [1196, 459] on div "o" at bounding box center [1213, 458] width 35 height 35
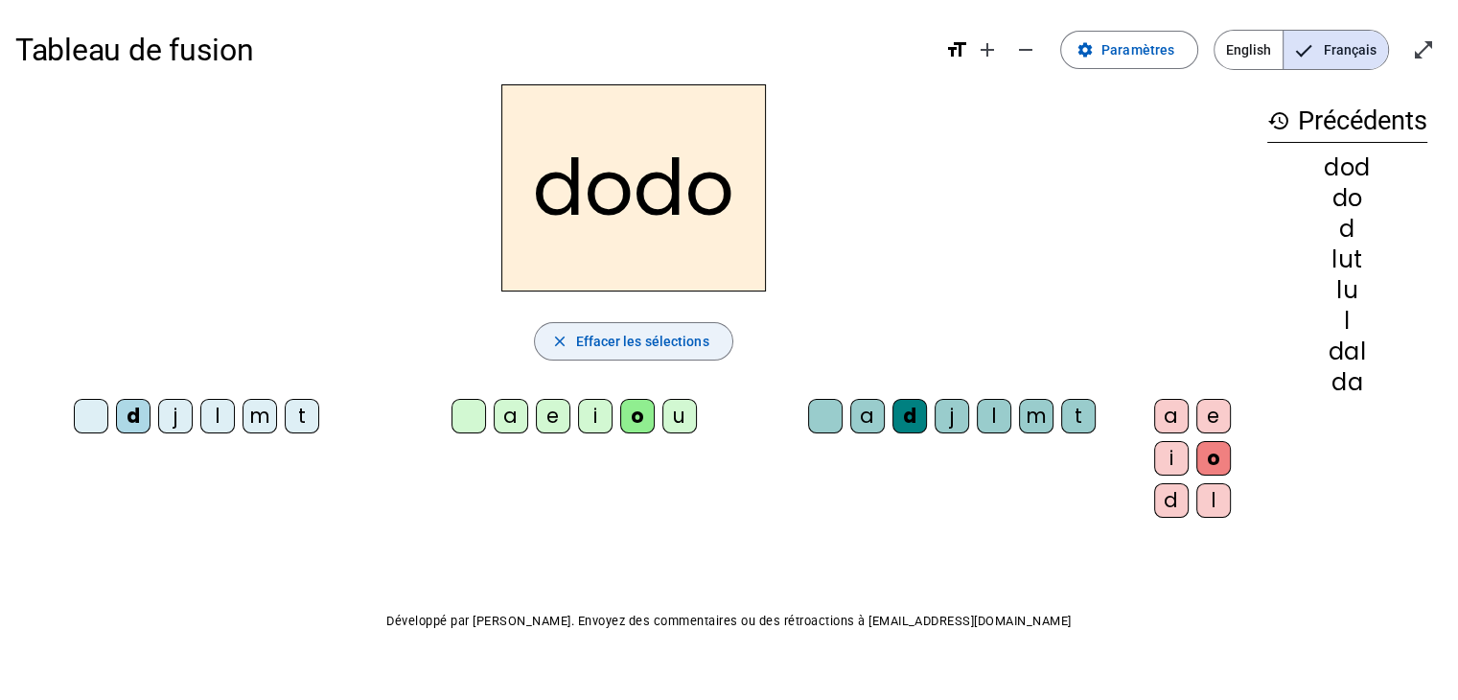
click at [672, 335] on span "Effacer les sélections" at bounding box center [641, 341] width 133 height 23
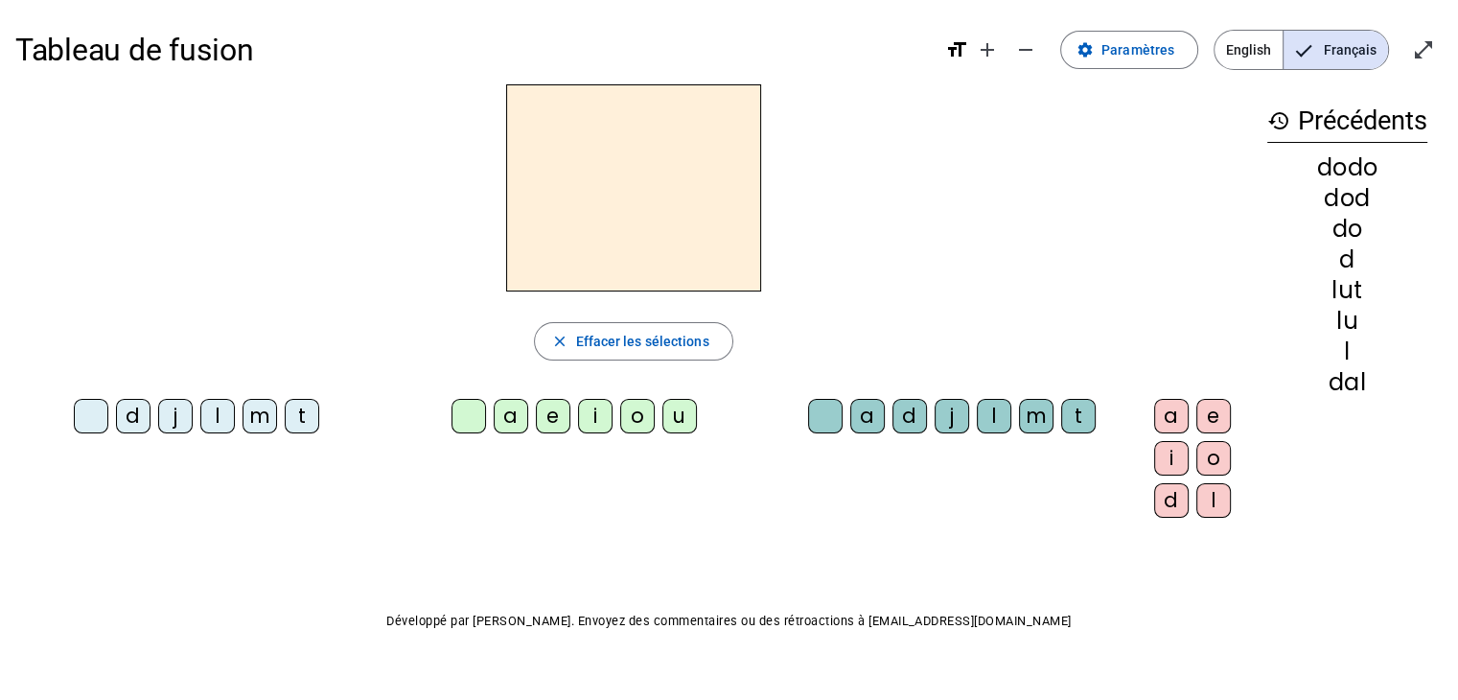
click at [256, 422] on div "m" at bounding box center [259, 416] width 35 height 35
click at [620, 420] on div "o" at bounding box center [637, 416] width 35 height 35
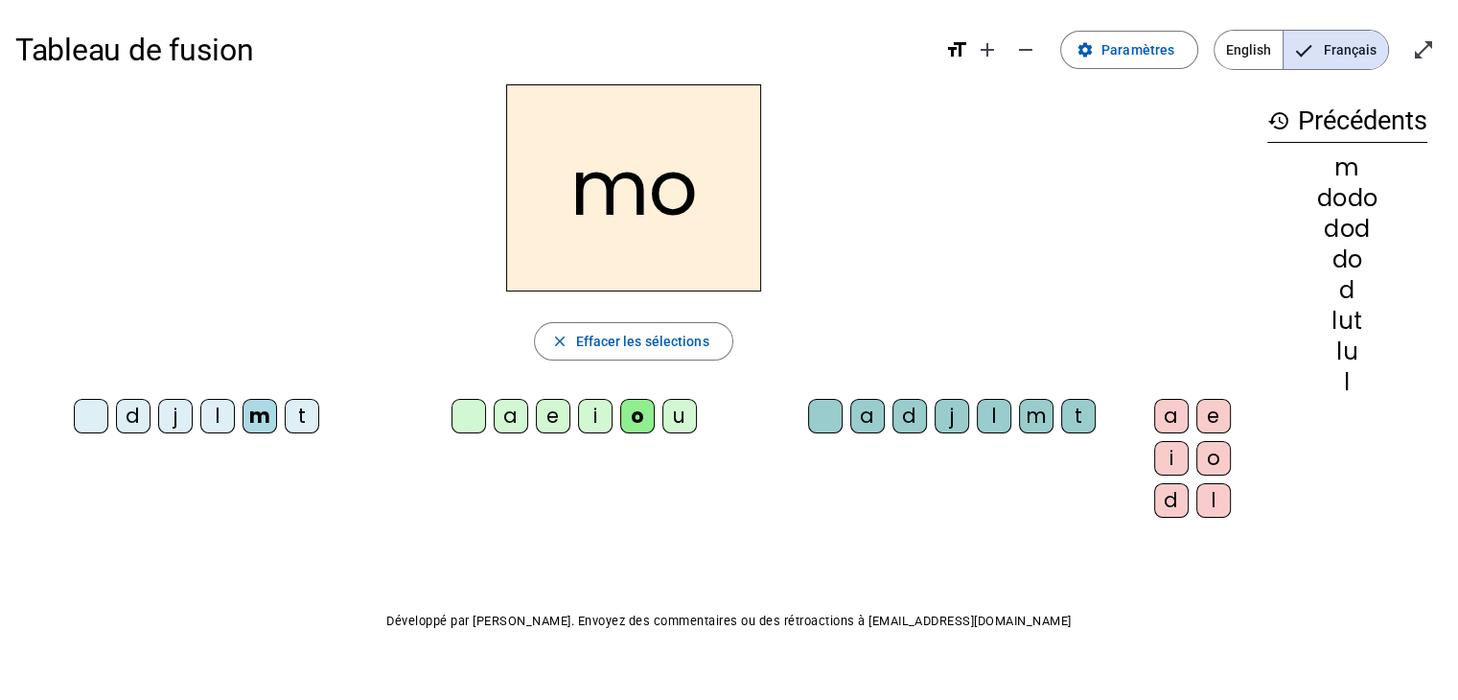
click at [1061, 417] on div "t" at bounding box center [1078, 416] width 35 height 35
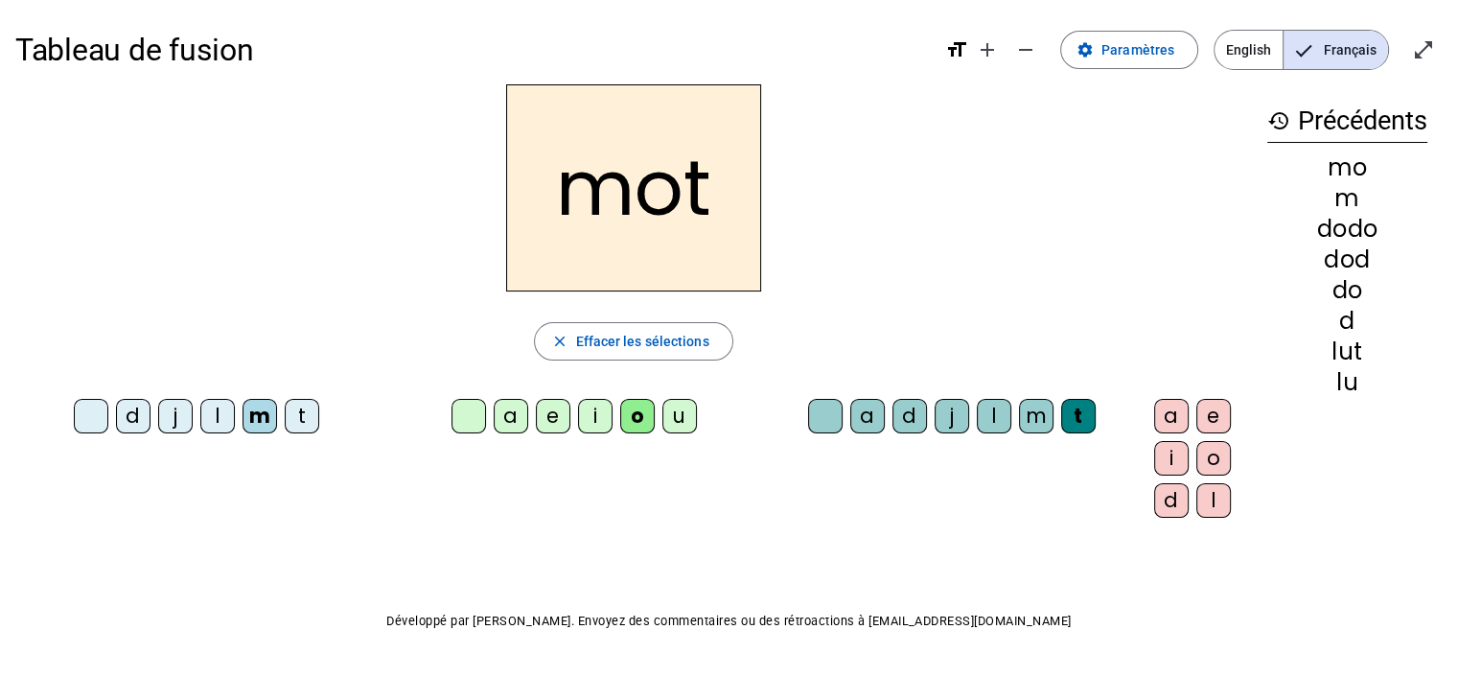
click at [1196, 461] on div "o" at bounding box center [1213, 458] width 35 height 35
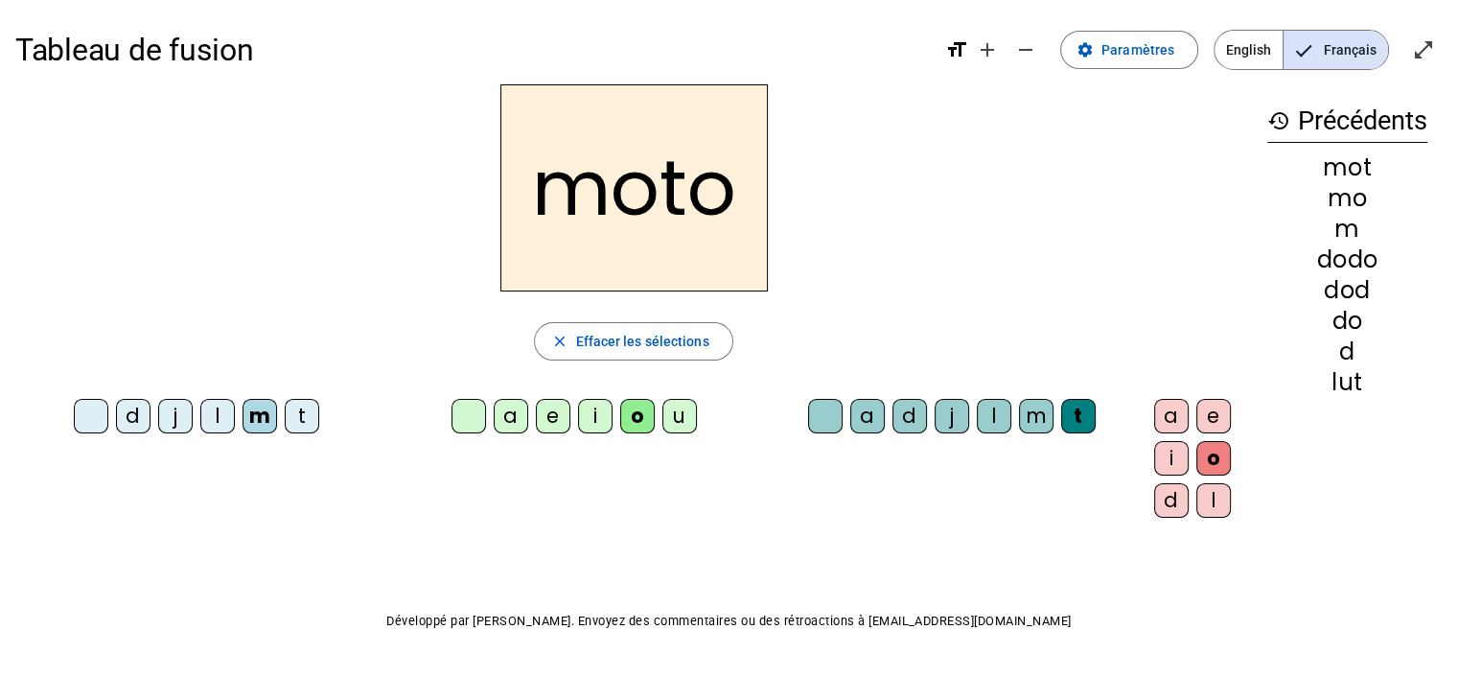
click at [605, 353] on span "button" at bounding box center [633, 341] width 196 height 46
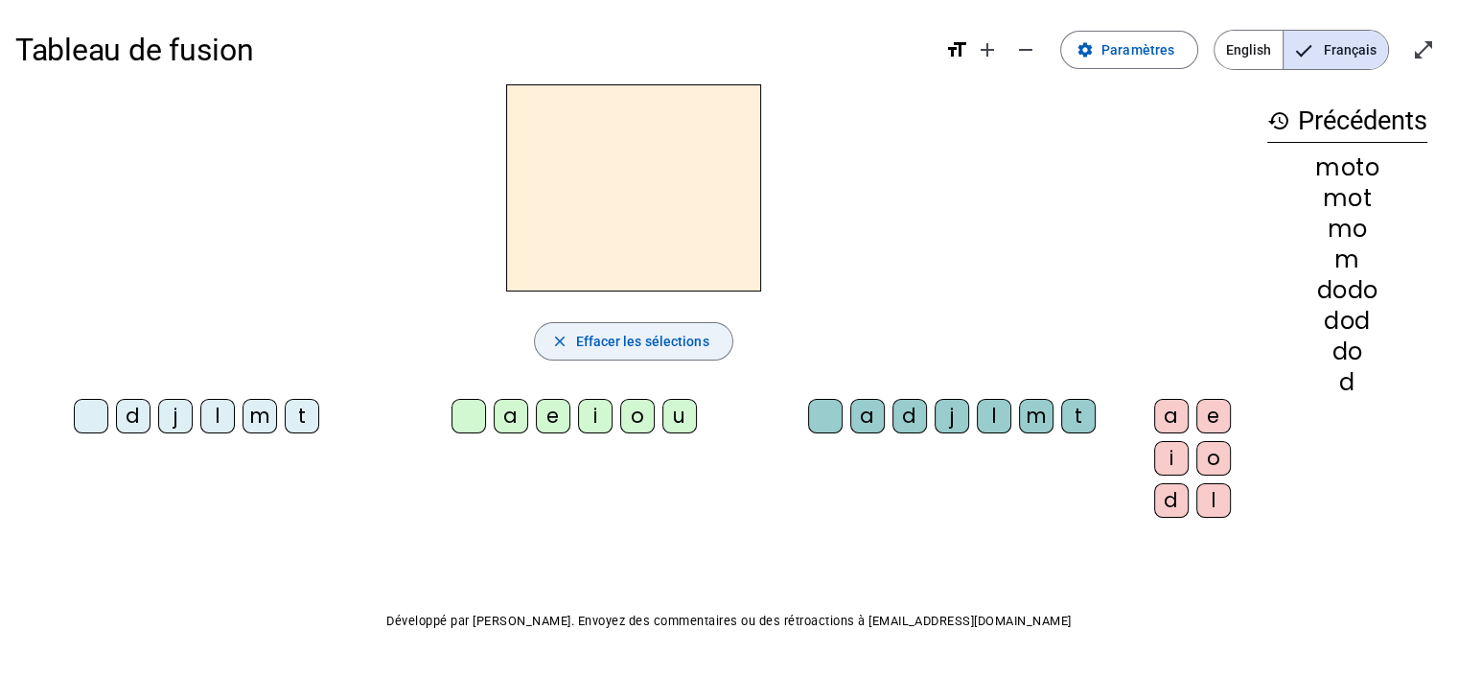
click at [166, 414] on div "j" at bounding box center [175, 416] width 35 height 35
click at [620, 424] on div "o" at bounding box center [637, 416] width 35 height 35
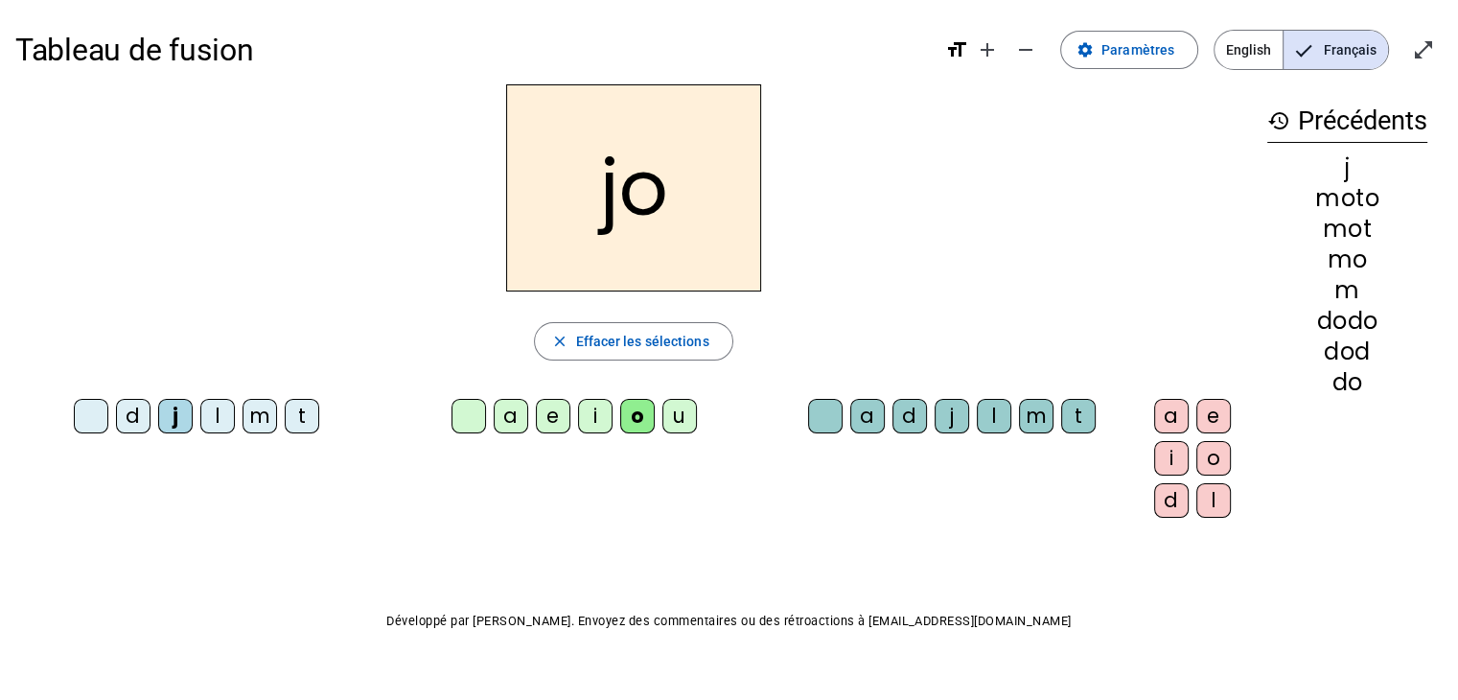
click at [935, 414] on div "j" at bounding box center [952, 416] width 35 height 35
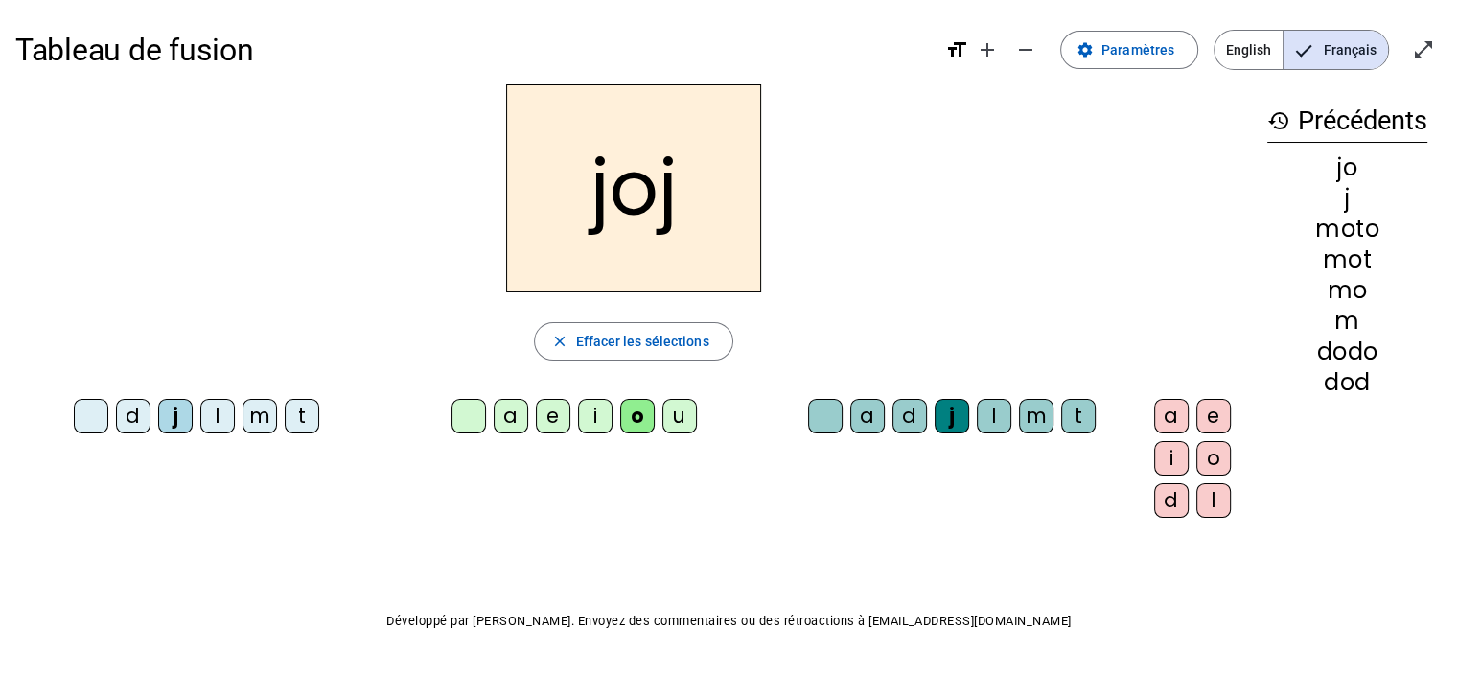
click at [1196, 460] on div "o" at bounding box center [1213, 458] width 35 height 35
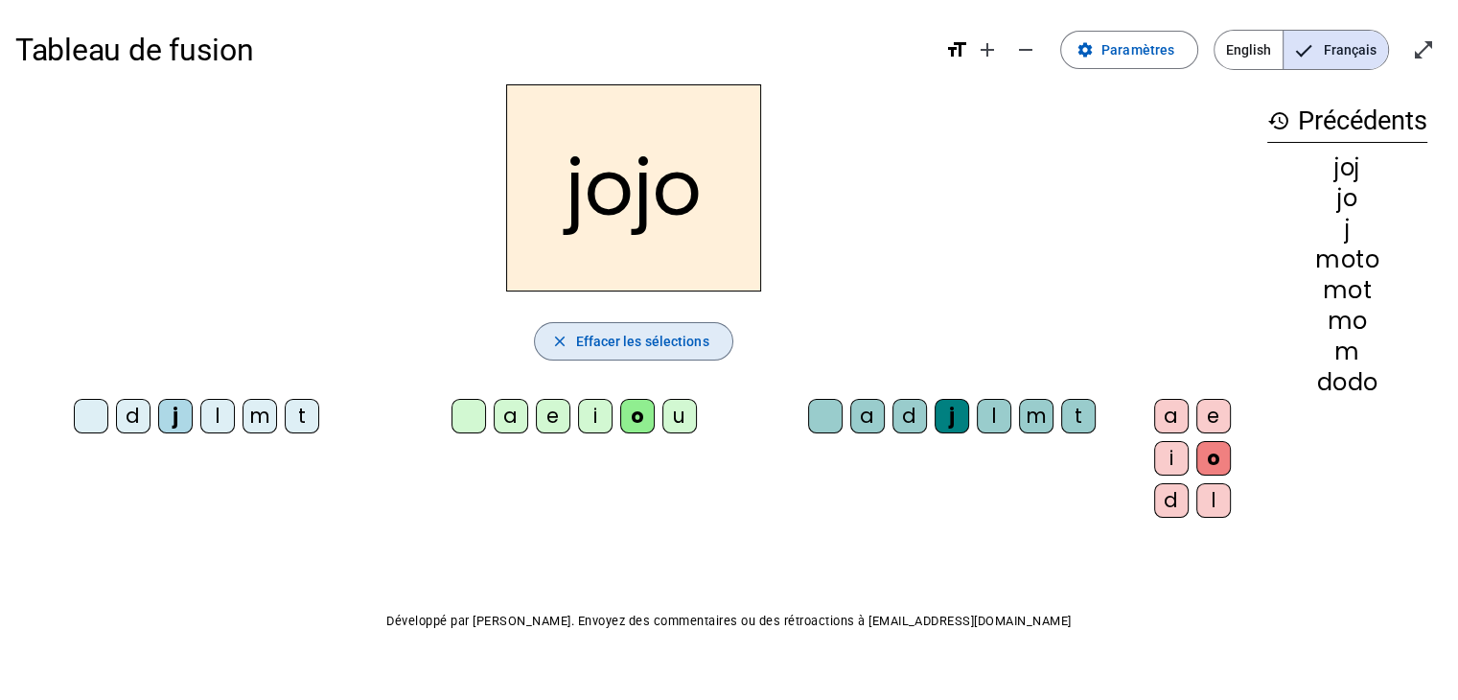
click at [683, 341] on span "button" at bounding box center [633, 341] width 196 height 46
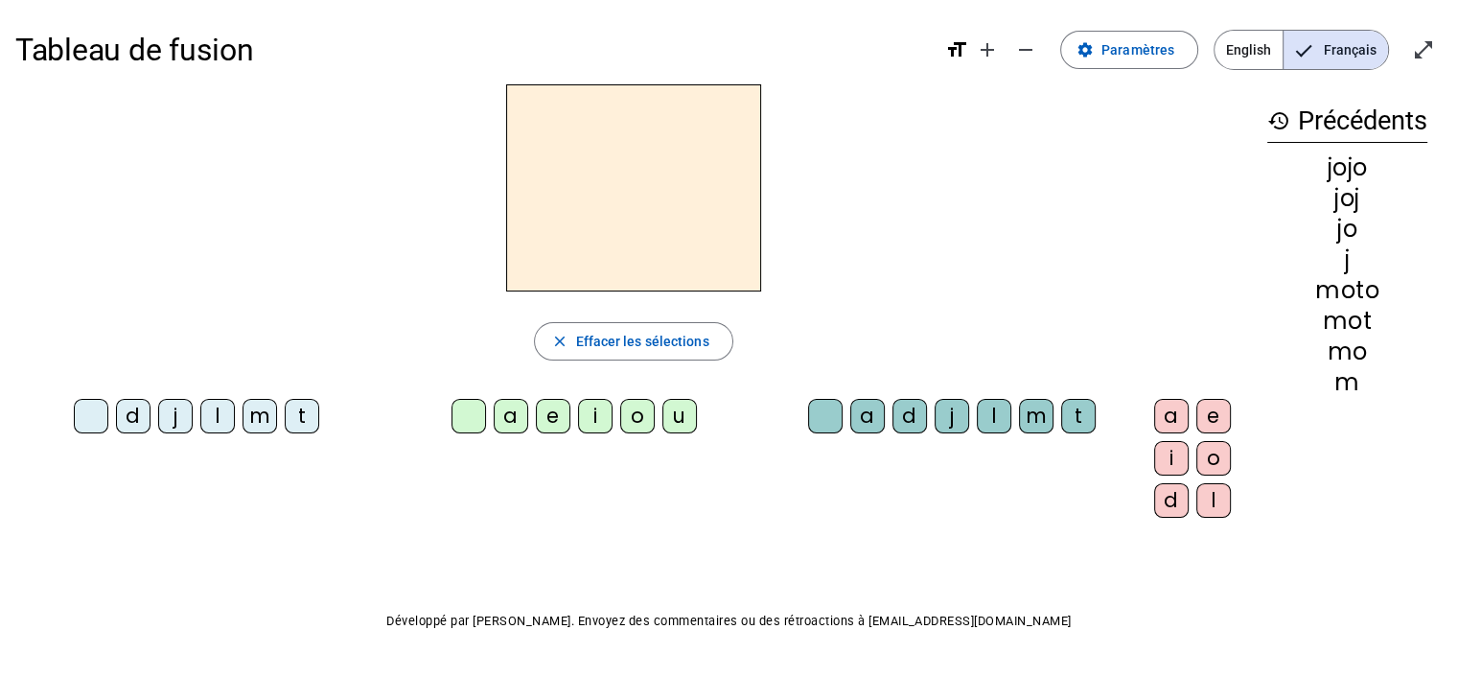
click at [211, 411] on div "l" at bounding box center [217, 416] width 35 height 35
click at [620, 414] on div "o" at bounding box center [637, 416] width 35 height 35
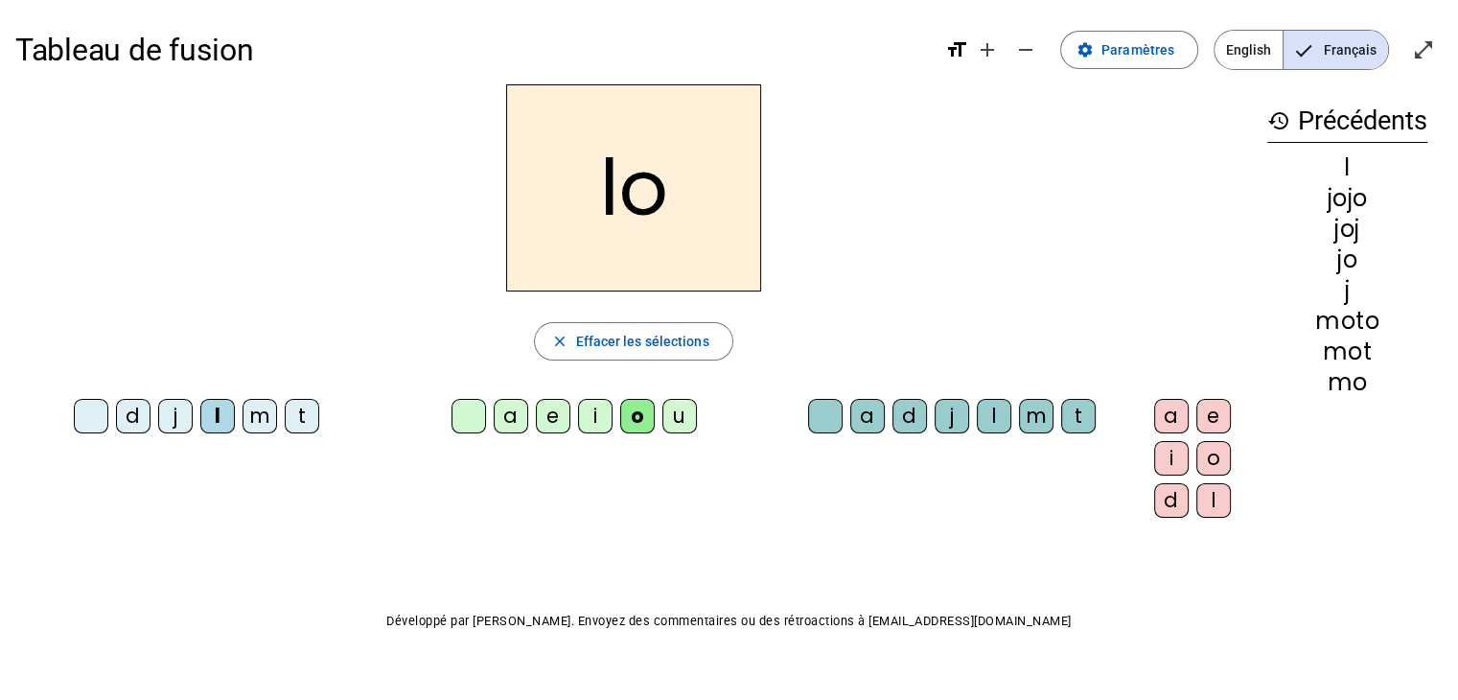
click at [1061, 418] on div "t" at bounding box center [1078, 416] width 35 height 35
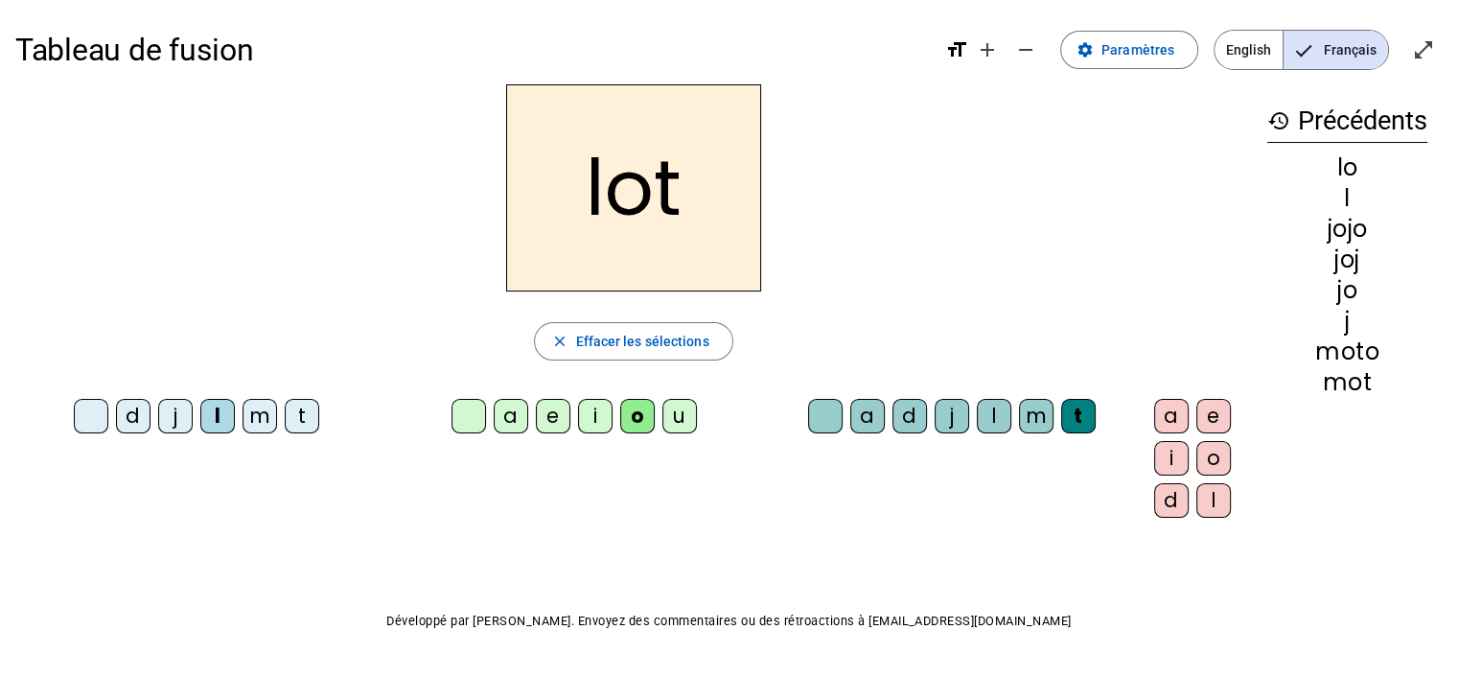
click at [1196, 468] on div "o" at bounding box center [1213, 458] width 35 height 35
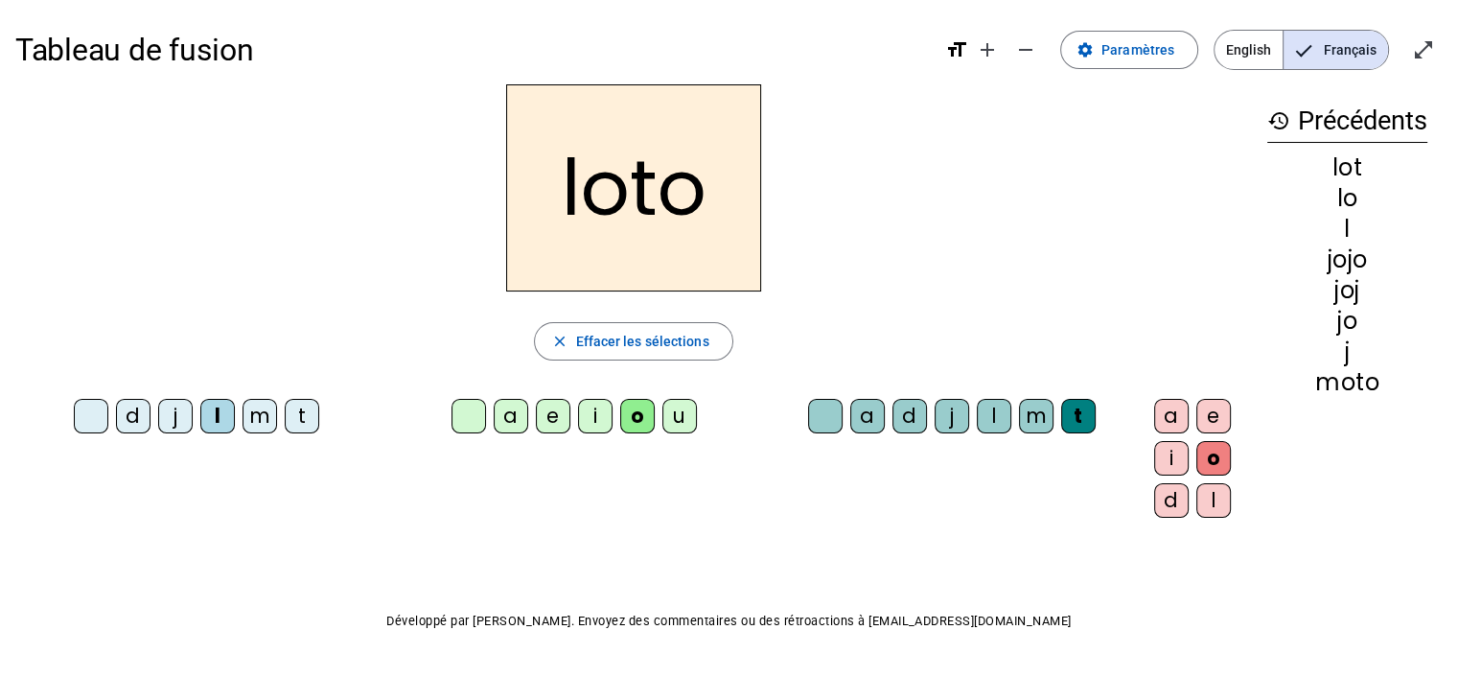
click at [627, 334] on span "Effacer les sélections" at bounding box center [641, 341] width 133 height 23
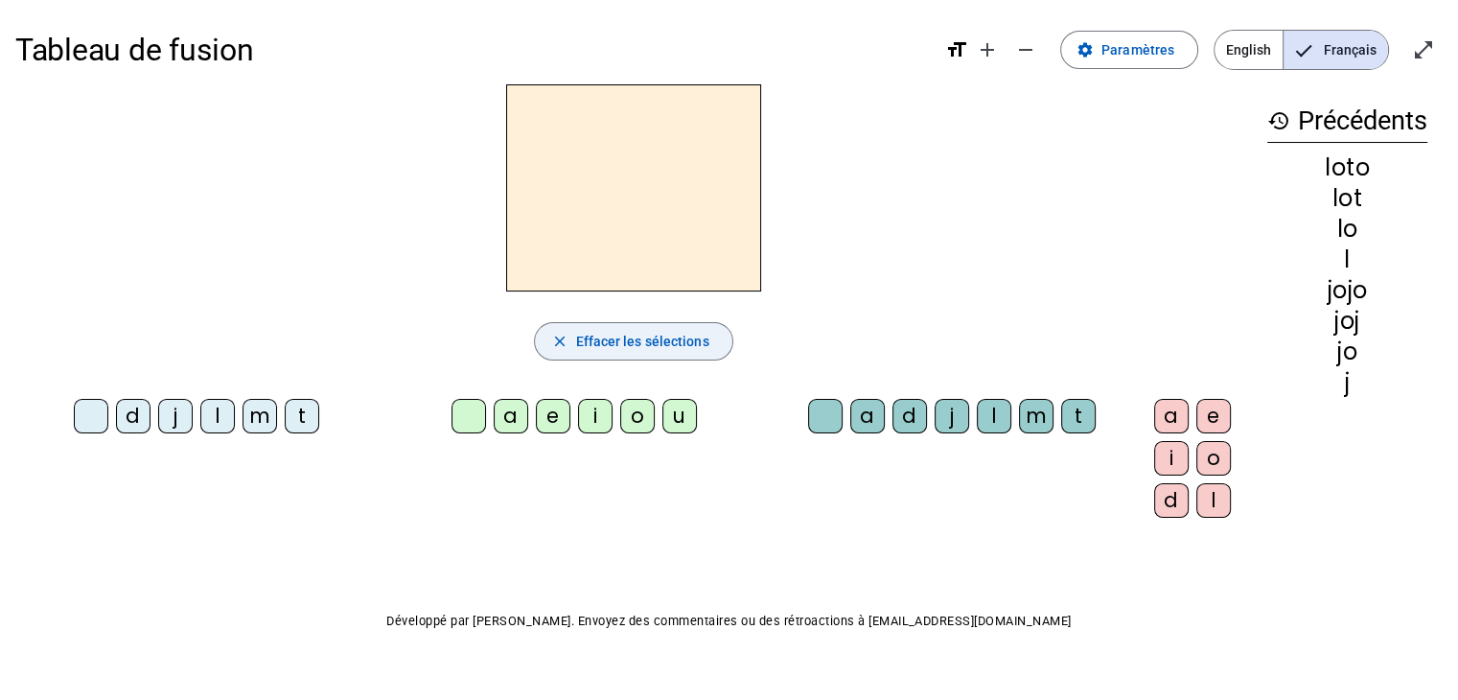
click at [296, 415] on div "t" at bounding box center [302, 416] width 35 height 35
click at [662, 425] on div "u" at bounding box center [679, 416] width 35 height 35
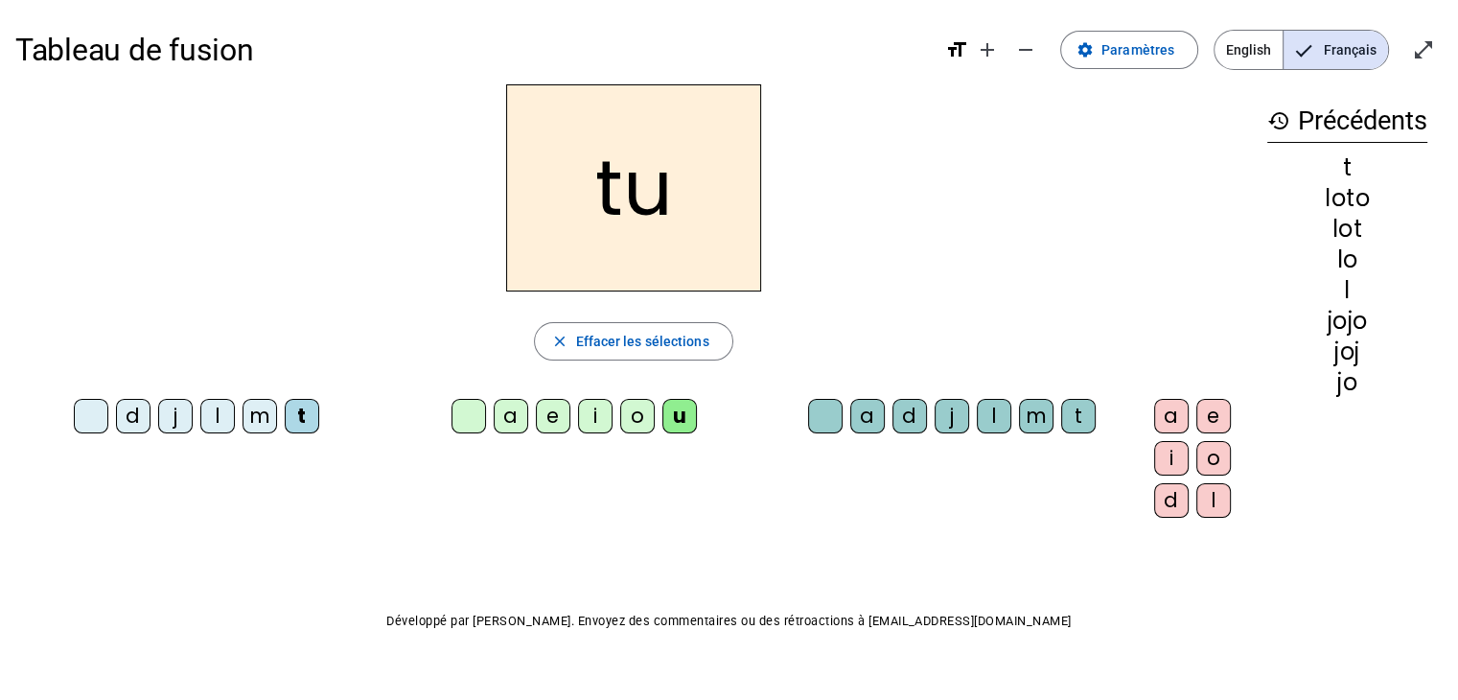
click at [1061, 416] on div "t" at bounding box center [1078, 416] width 35 height 35
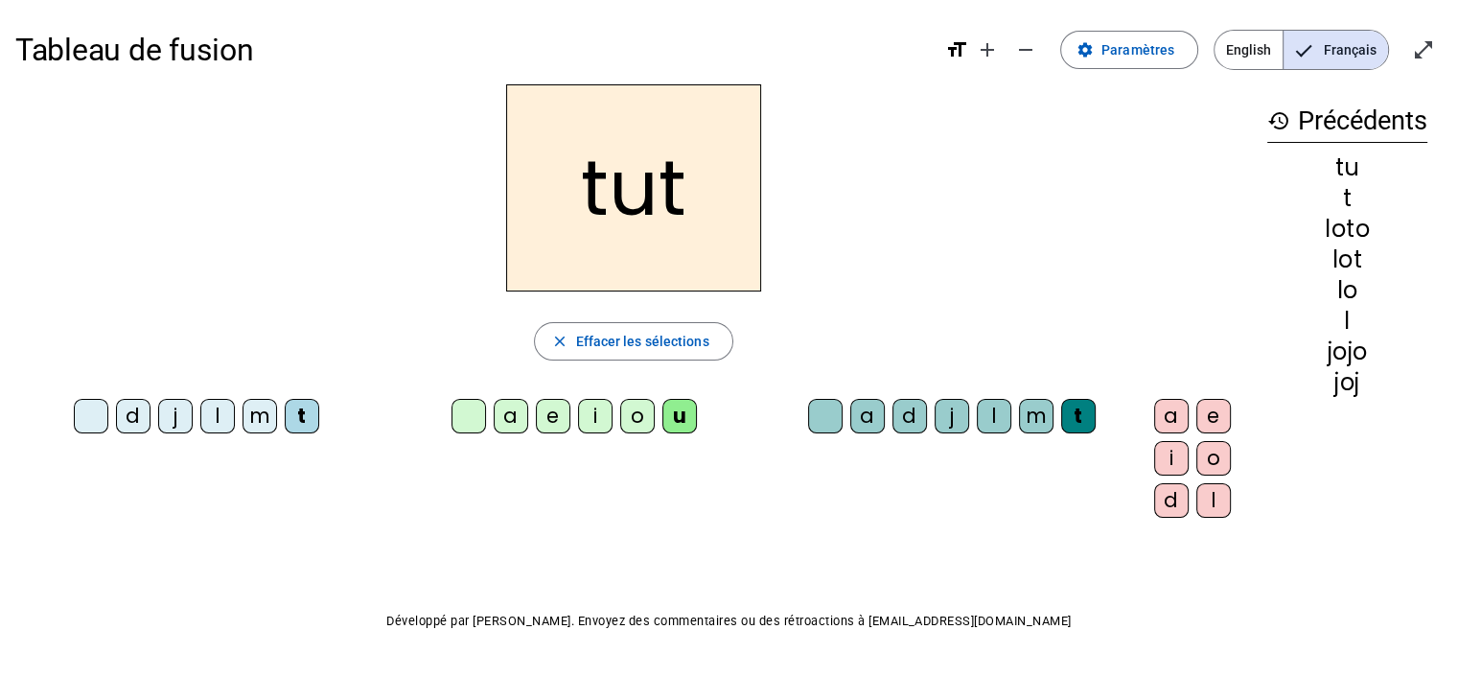
click at [1196, 452] on div "o" at bounding box center [1213, 458] width 35 height 35
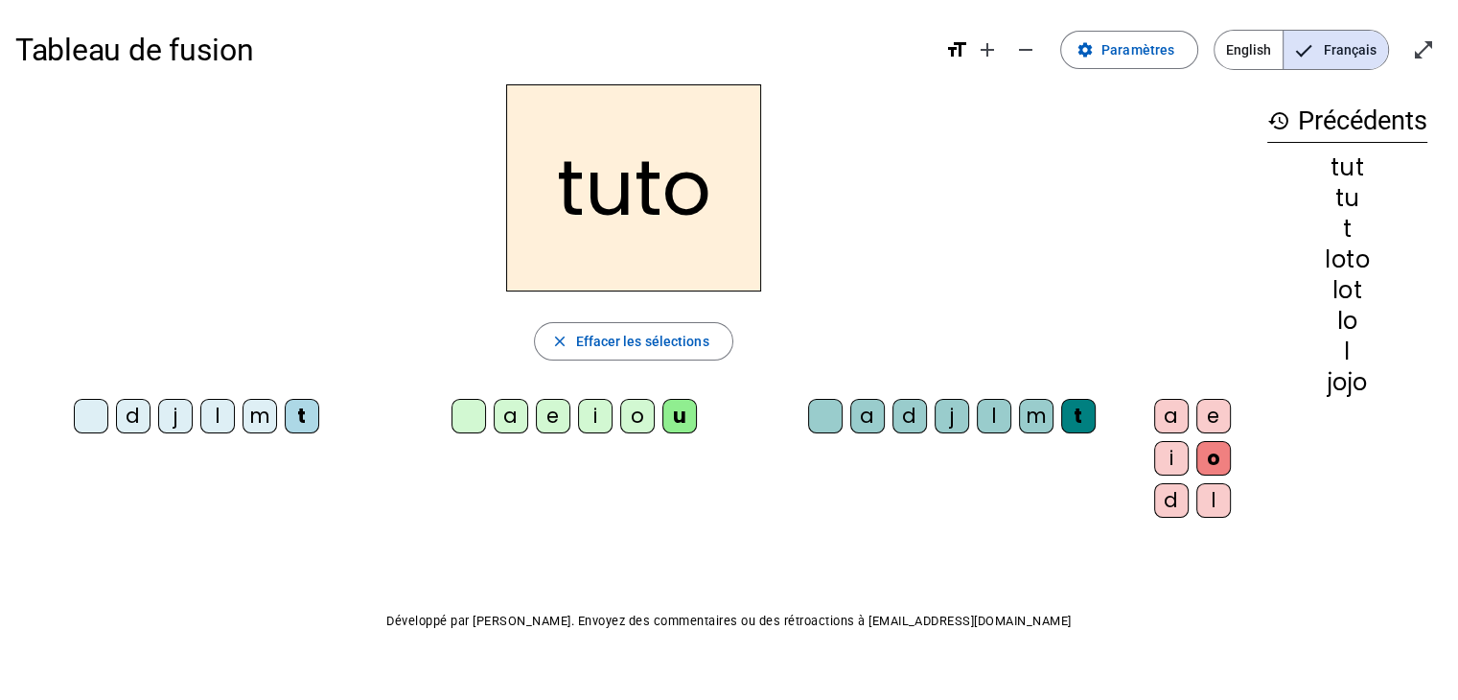
click at [659, 348] on span "Effacer les sélections" at bounding box center [641, 341] width 133 height 23
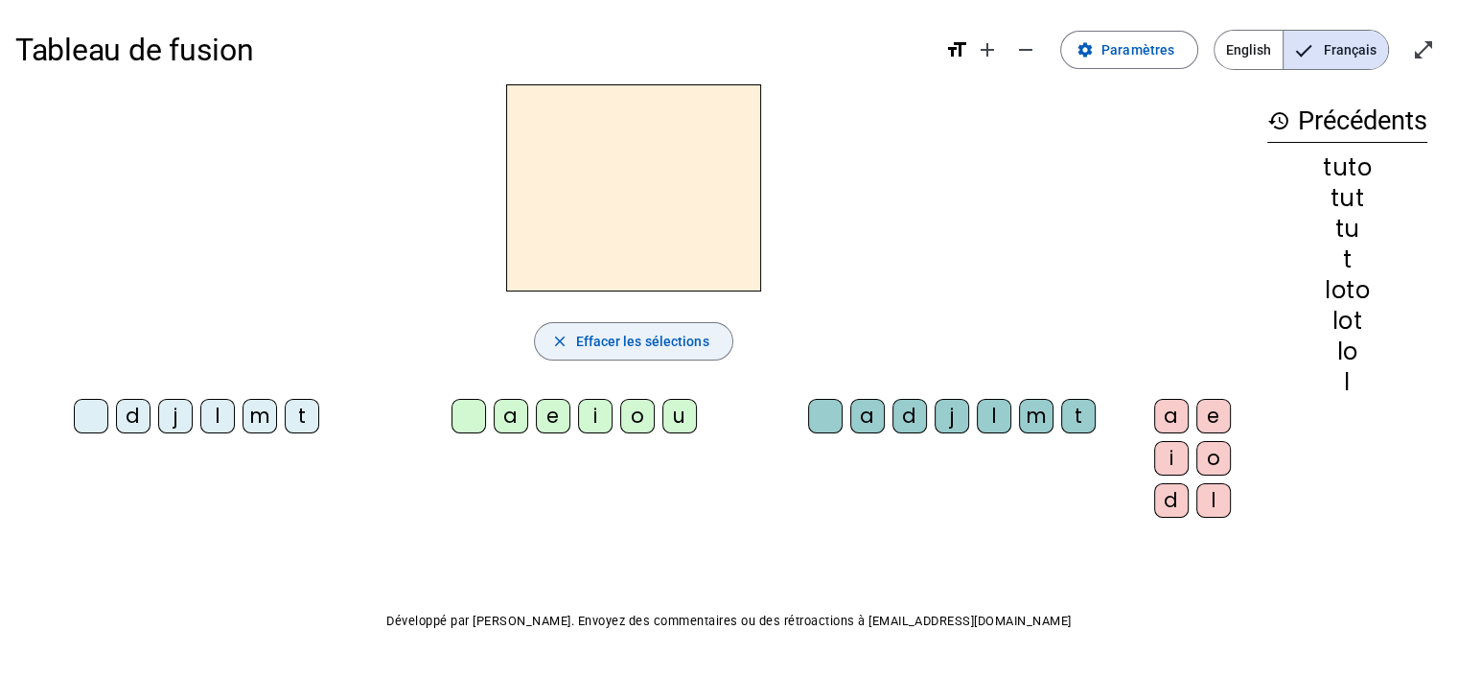
click at [209, 420] on div "l" at bounding box center [217, 416] width 35 height 35
click at [494, 417] on div "a" at bounding box center [511, 416] width 35 height 35
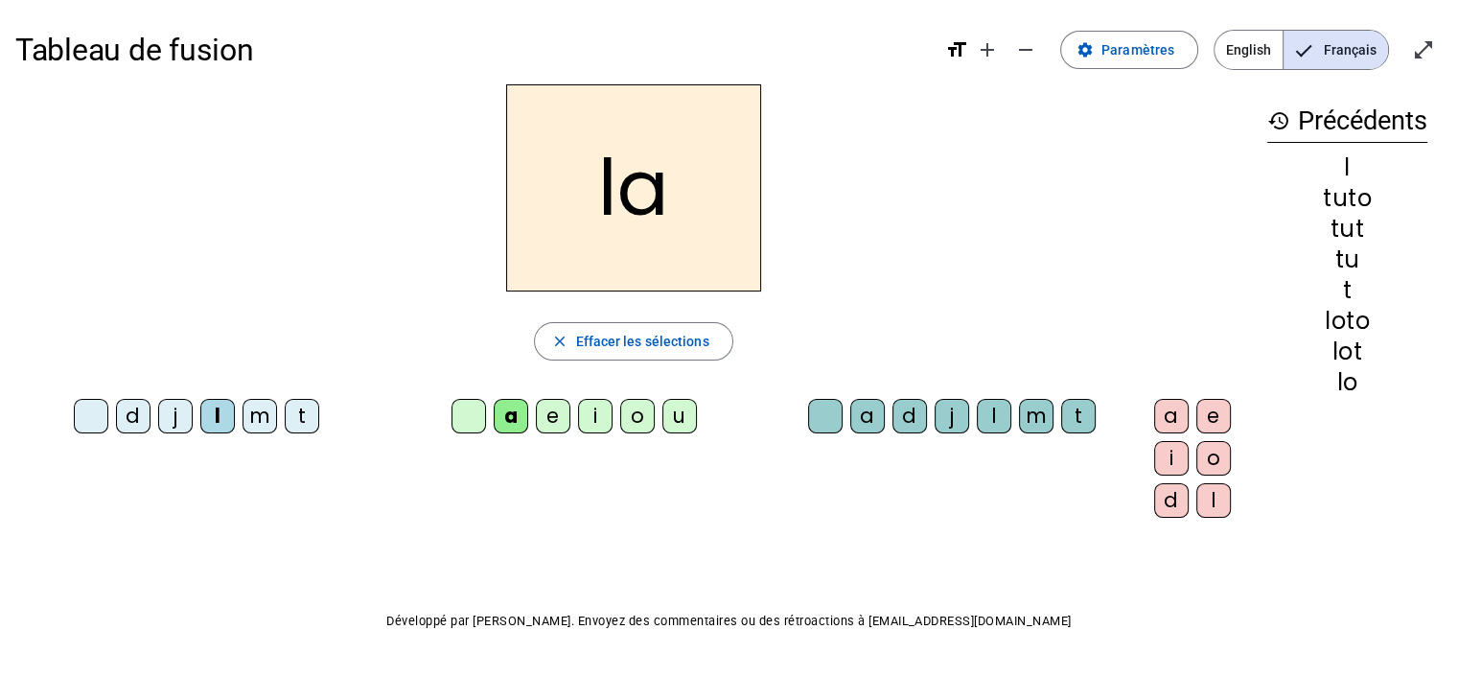
click at [977, 422] on div "l" at bounding box center [994, 416] width 35 height 35
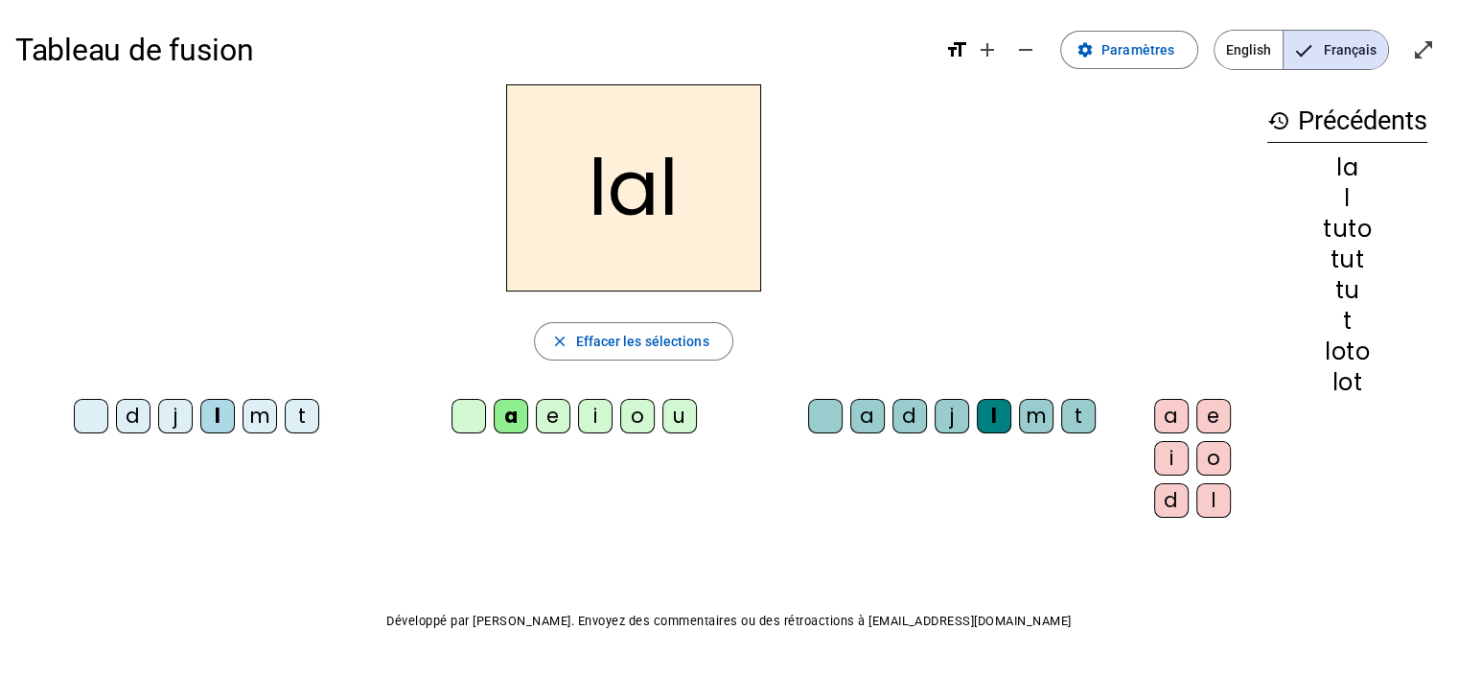
click at [1154, 406] on div "a" at bounding box center [1171, 416] width 35 height 35
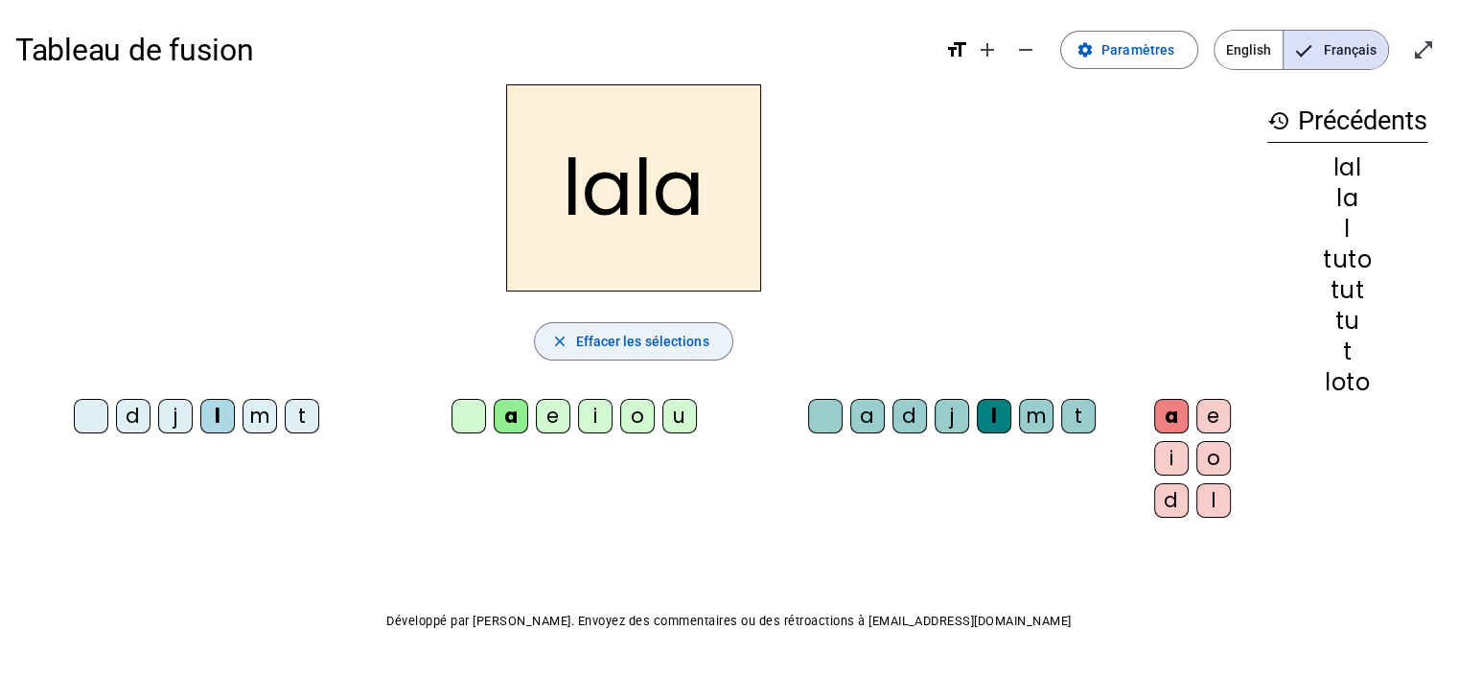
click at [681, 335] on span "button" at bounding box center [633, 341] width 196 height 46
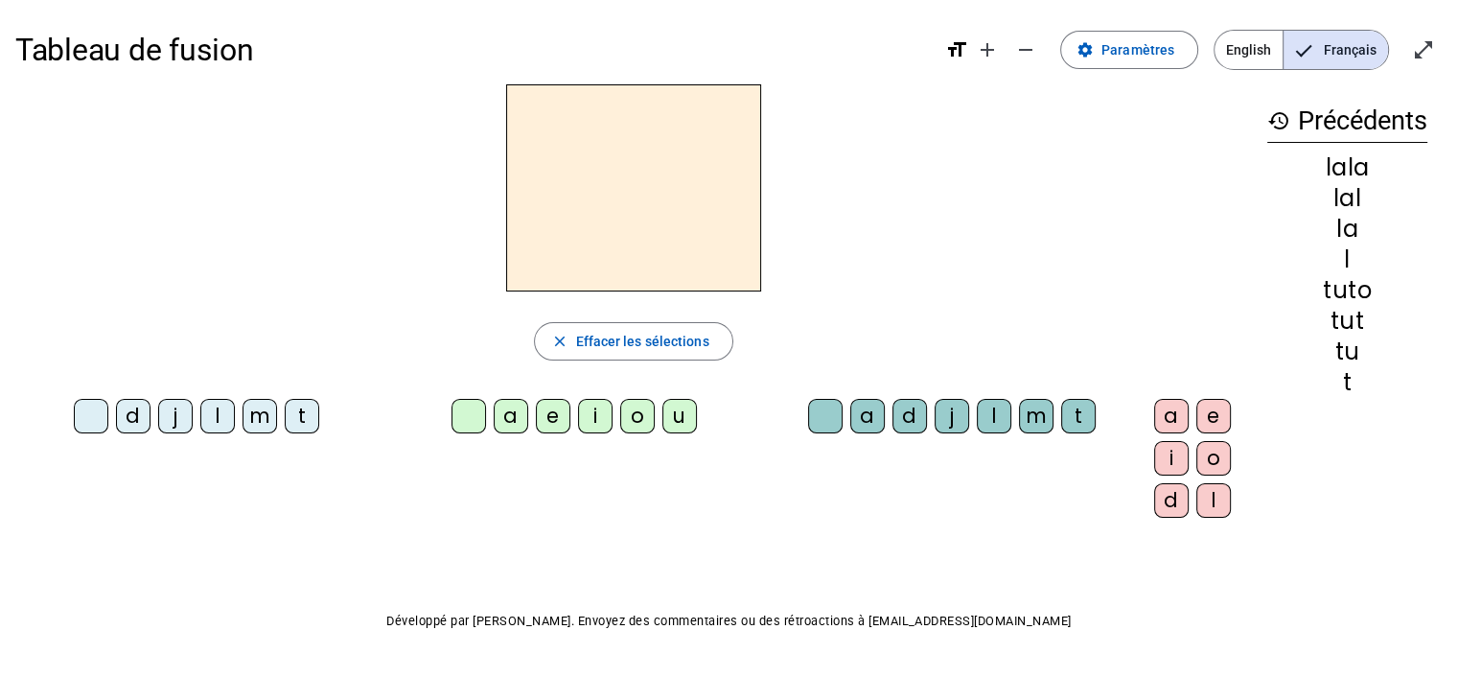
click at [215, 419] on div "l" at bounding box center [217, 416] width 35 height 35
click at [662, 426] on div "u" at bounding box center [679, 416] width 35 height 35
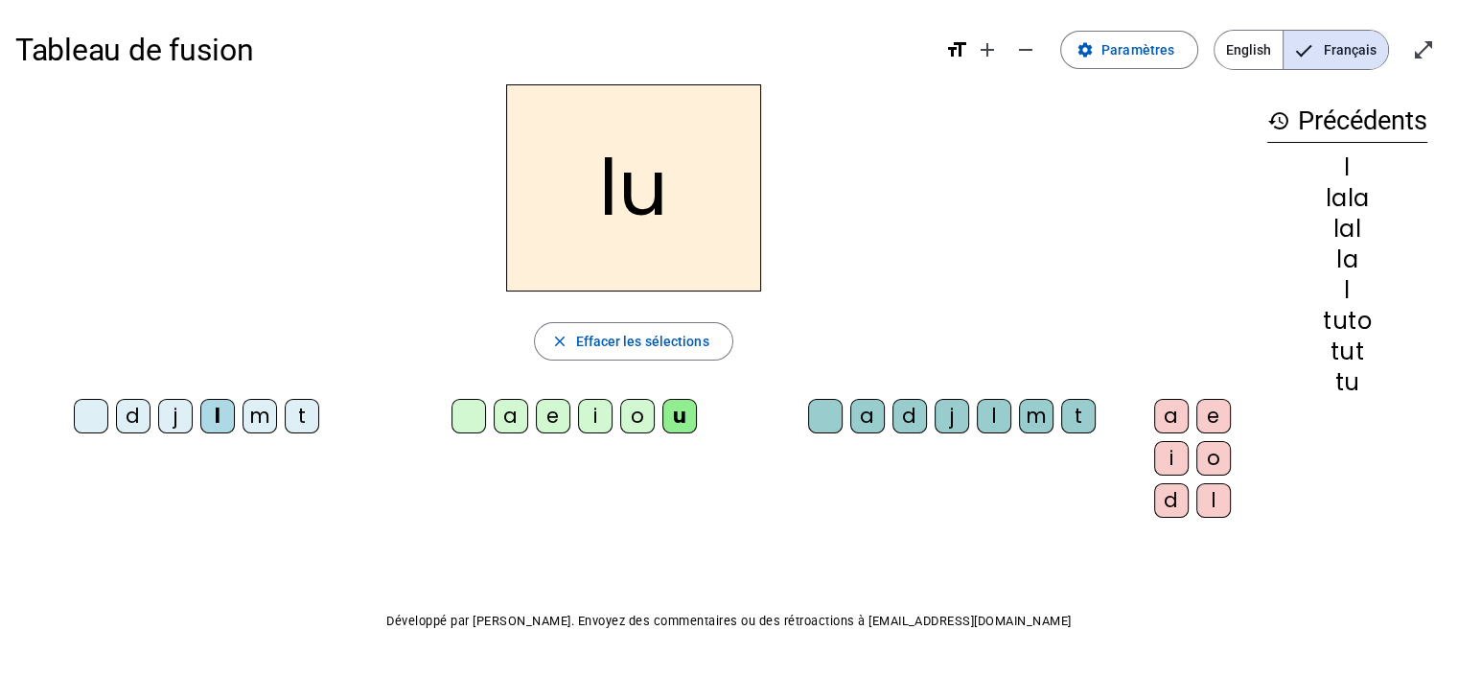
click at [977, 426] on div "l" at bounding box center [994, 416] width 35 height 35
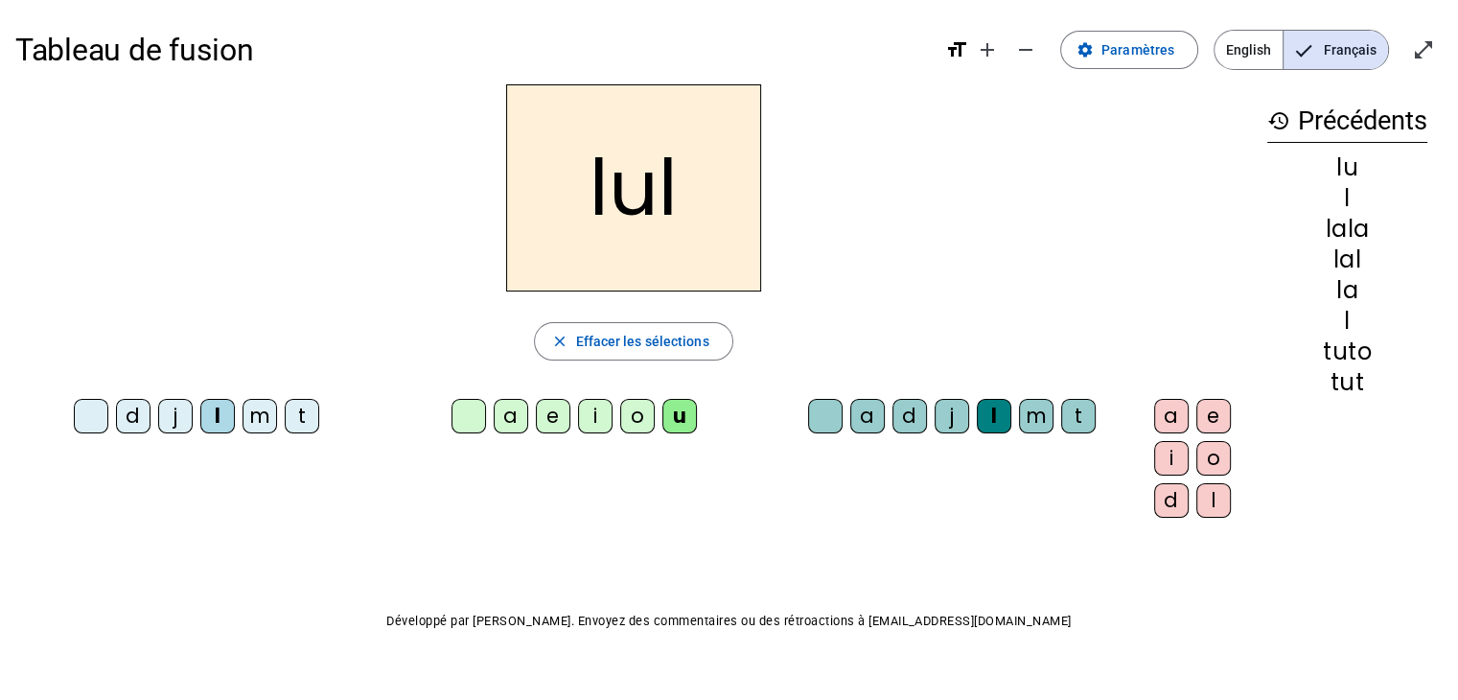
click at [1154, 422] on div "a" at bounding box center [1171, 416] width 35 height 35
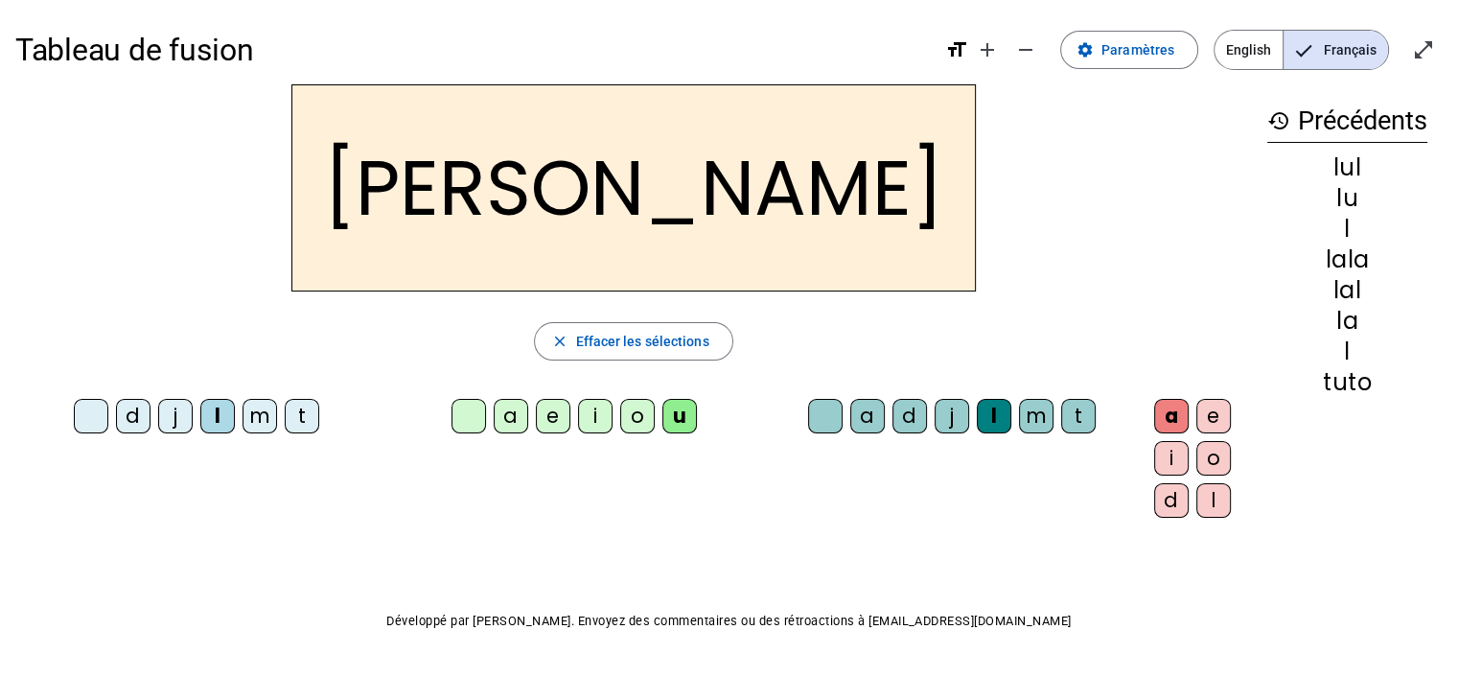
click at [602, 349] on span "Effacer les sélections" at bounding box center [641, 341] width 133 height 23
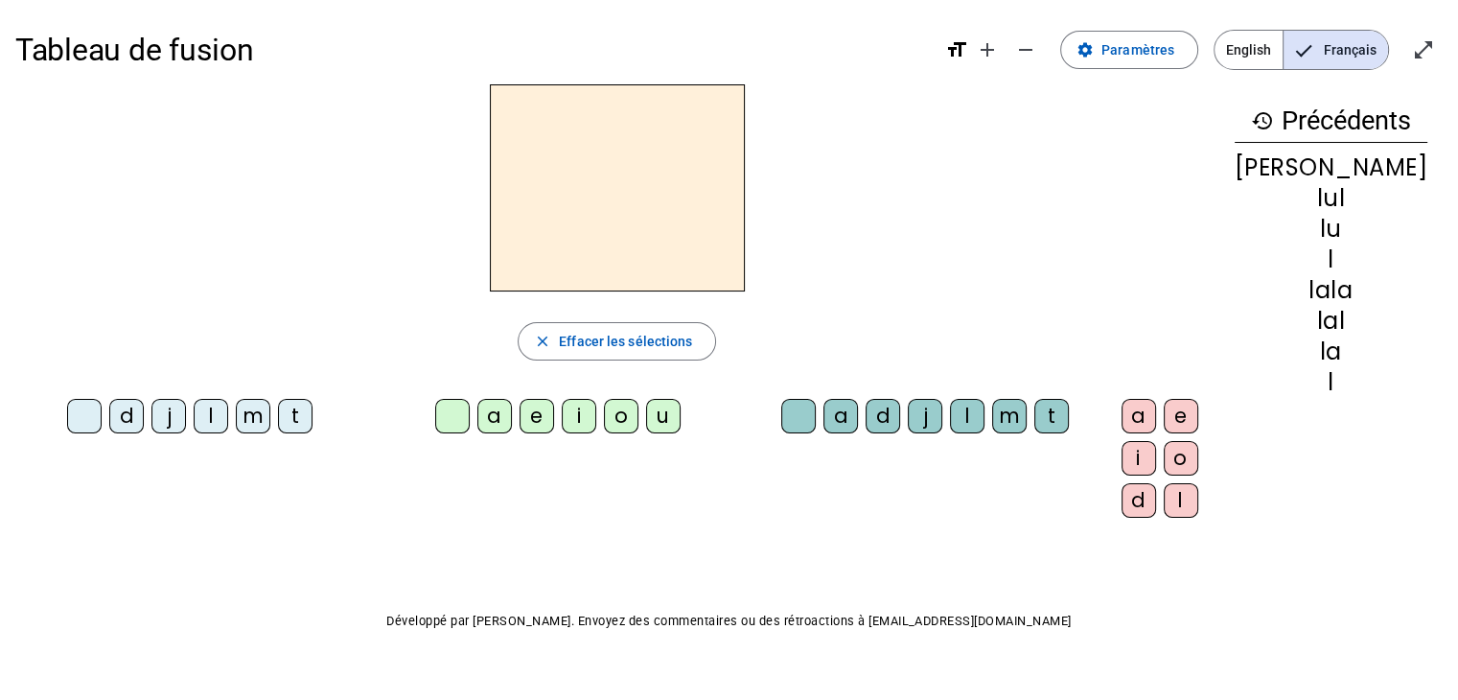
click at [167, 422] on div "j" at bounding box center [168, 416] width 35 height 35
click at [567, 419] on div "i" at bounding box center [579, 416] width 35 height 35
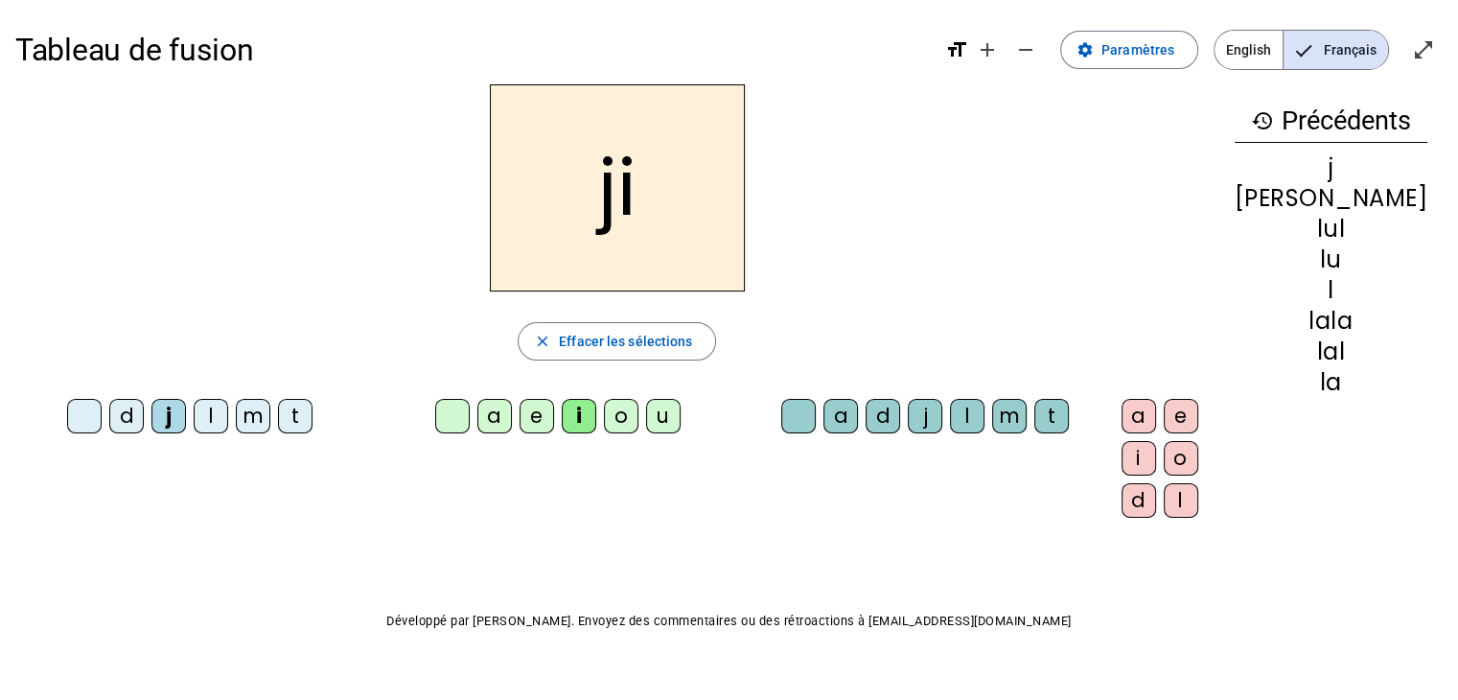
click at [908, 419] on div "j" at bounding box center [925, 416] width 35 height 35
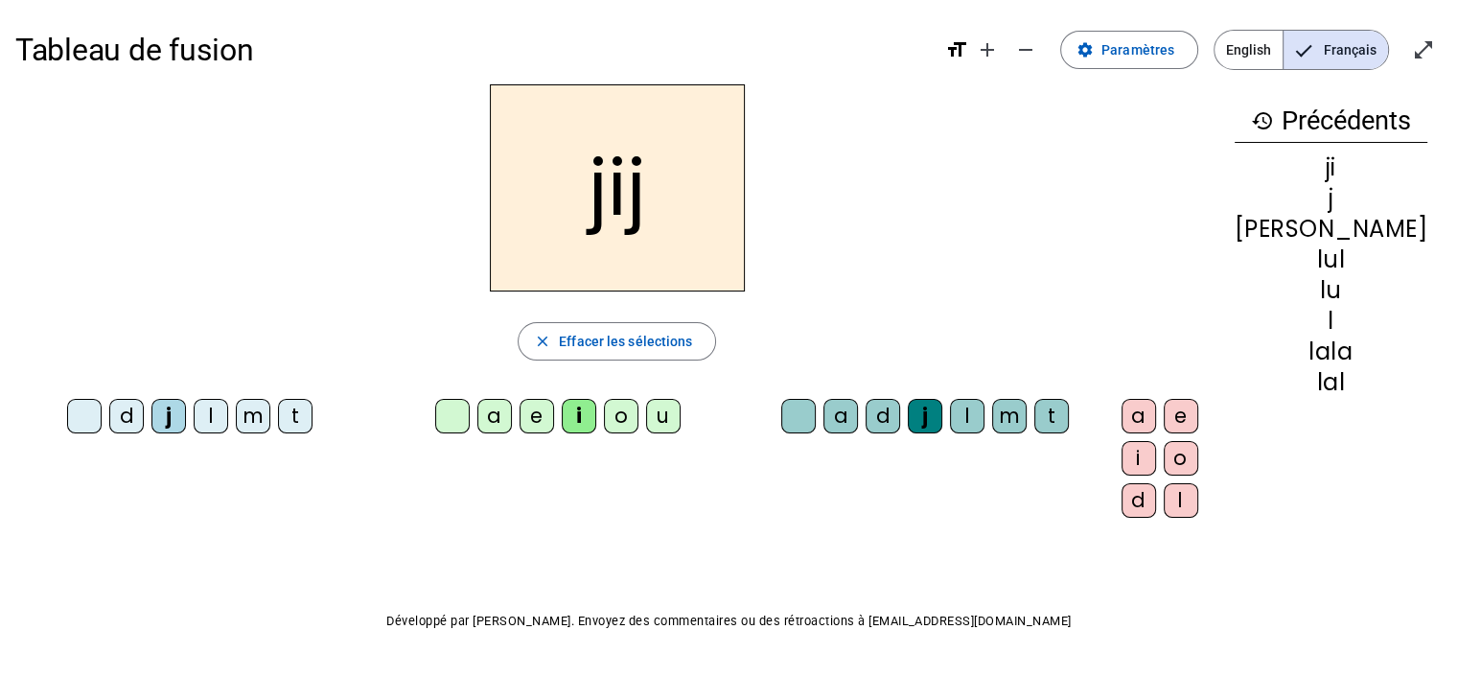
click at [1121, 464] on div "i" at bounding box center [1138, 458] width 35 height 35
